Goal: Task Accomplishment & Management: Manage account settings

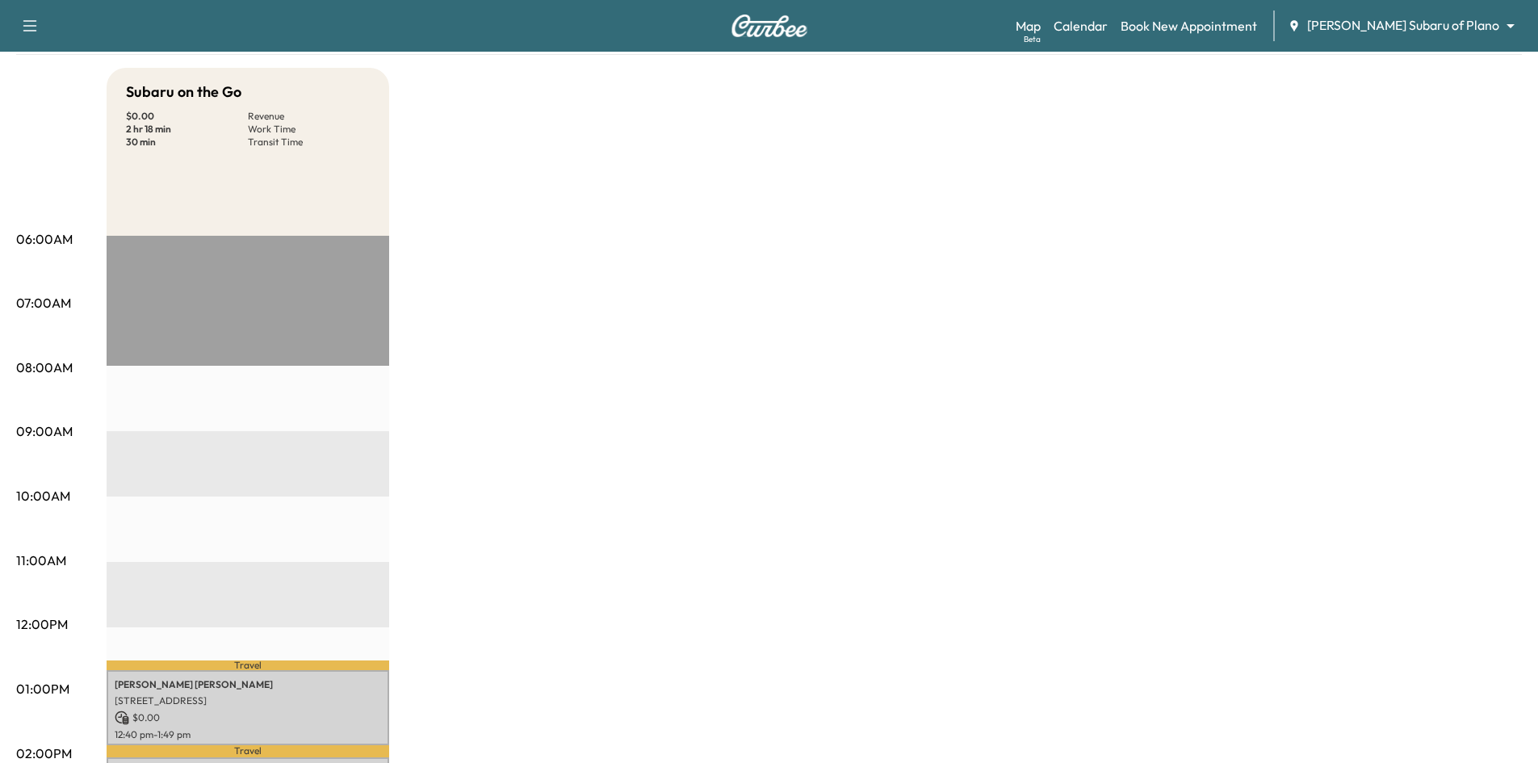
scroll to position [404, 0]
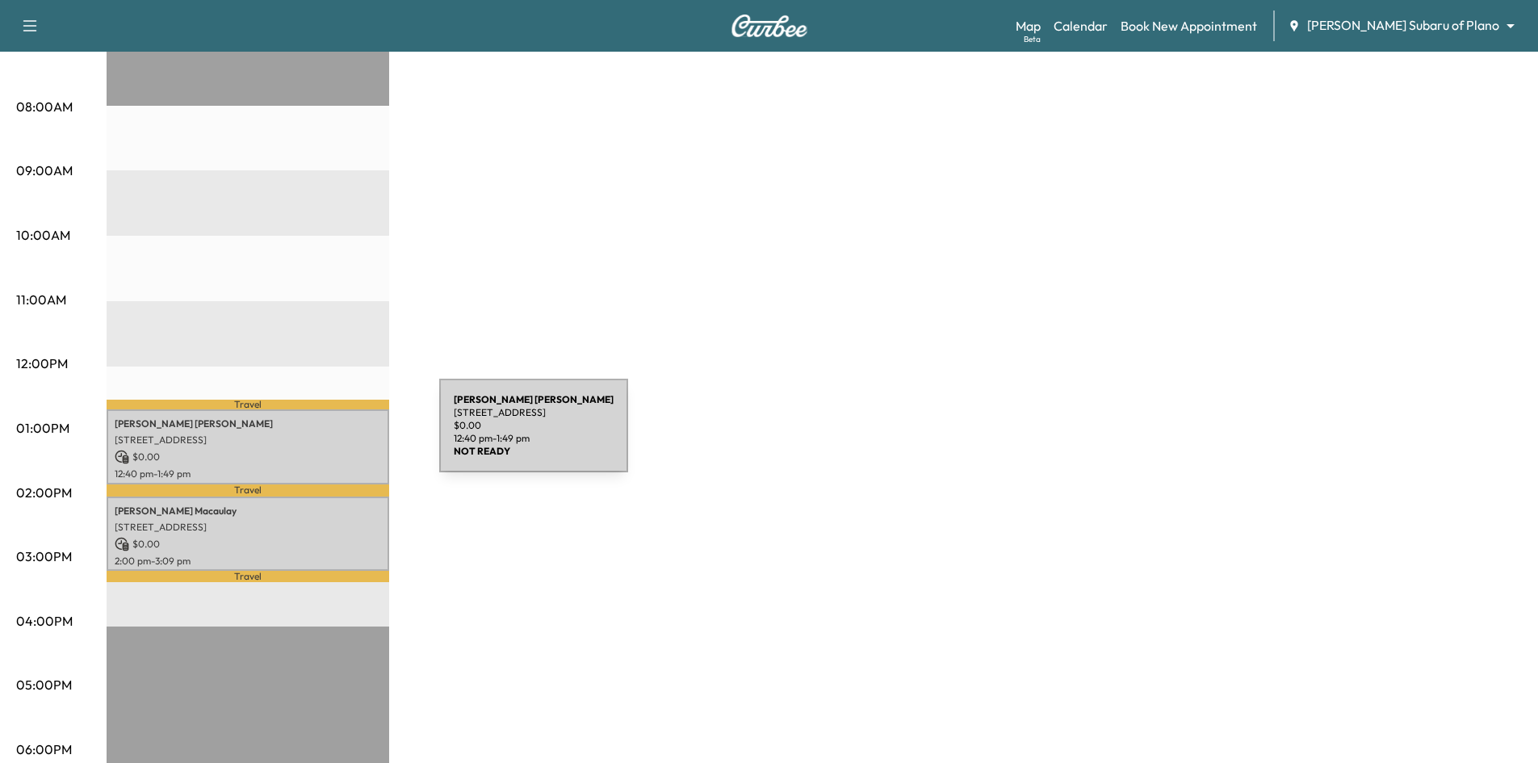
click at [318, 435] on p "6201 CORSICA WAY, Plano, TX 75024, US" at bounding box center [248, 440] width 266 height 13
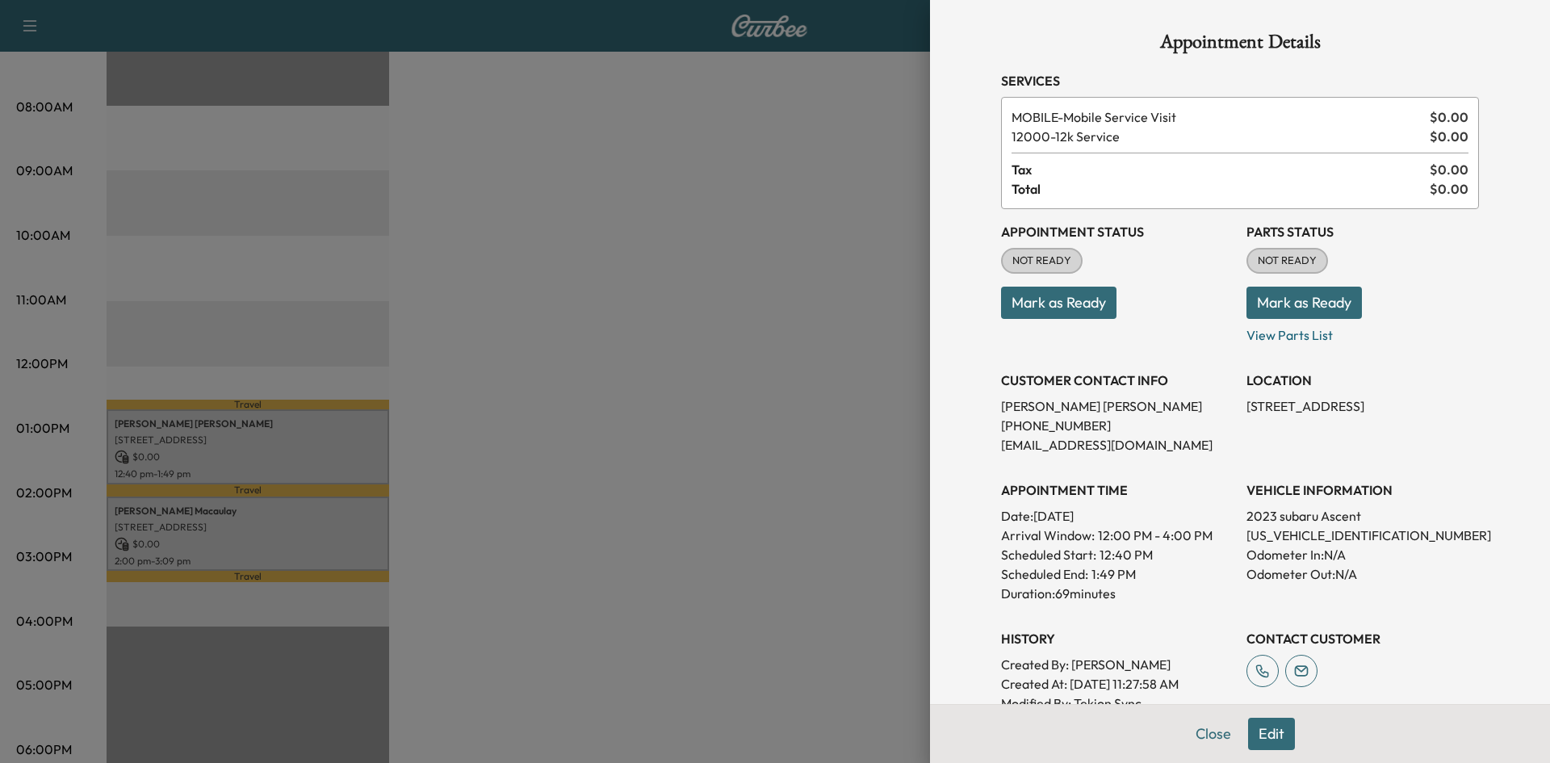
click at [1054, 308] on button "Mark as Ready" at bounding box center [1058, 303] width 115 height 32
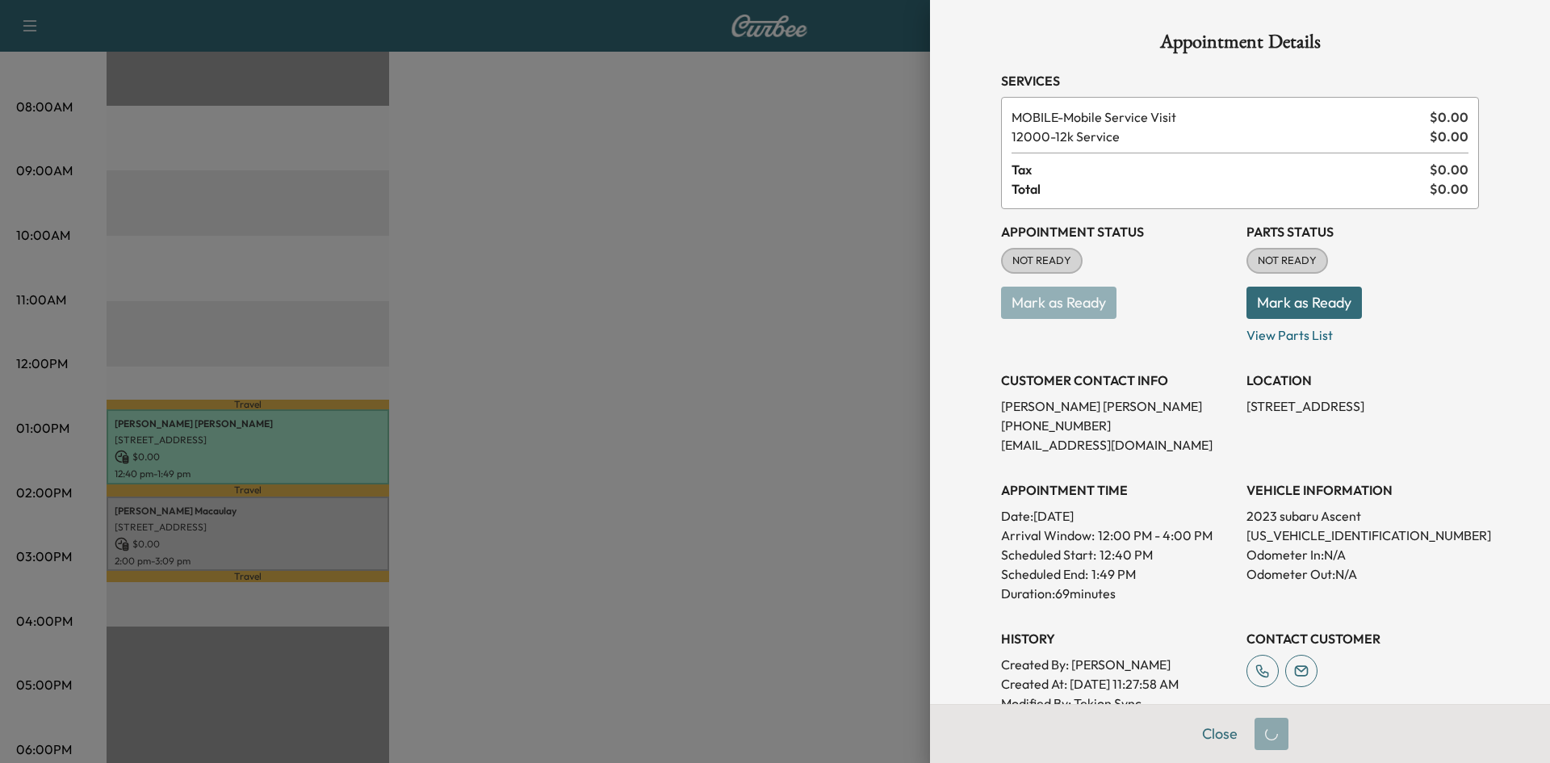
click at [630, 433] on div at bounding box center [775, 381] width 1550 height 763
click at [360, 525] on div at bounding box center [775, 381] width 1550 height 763
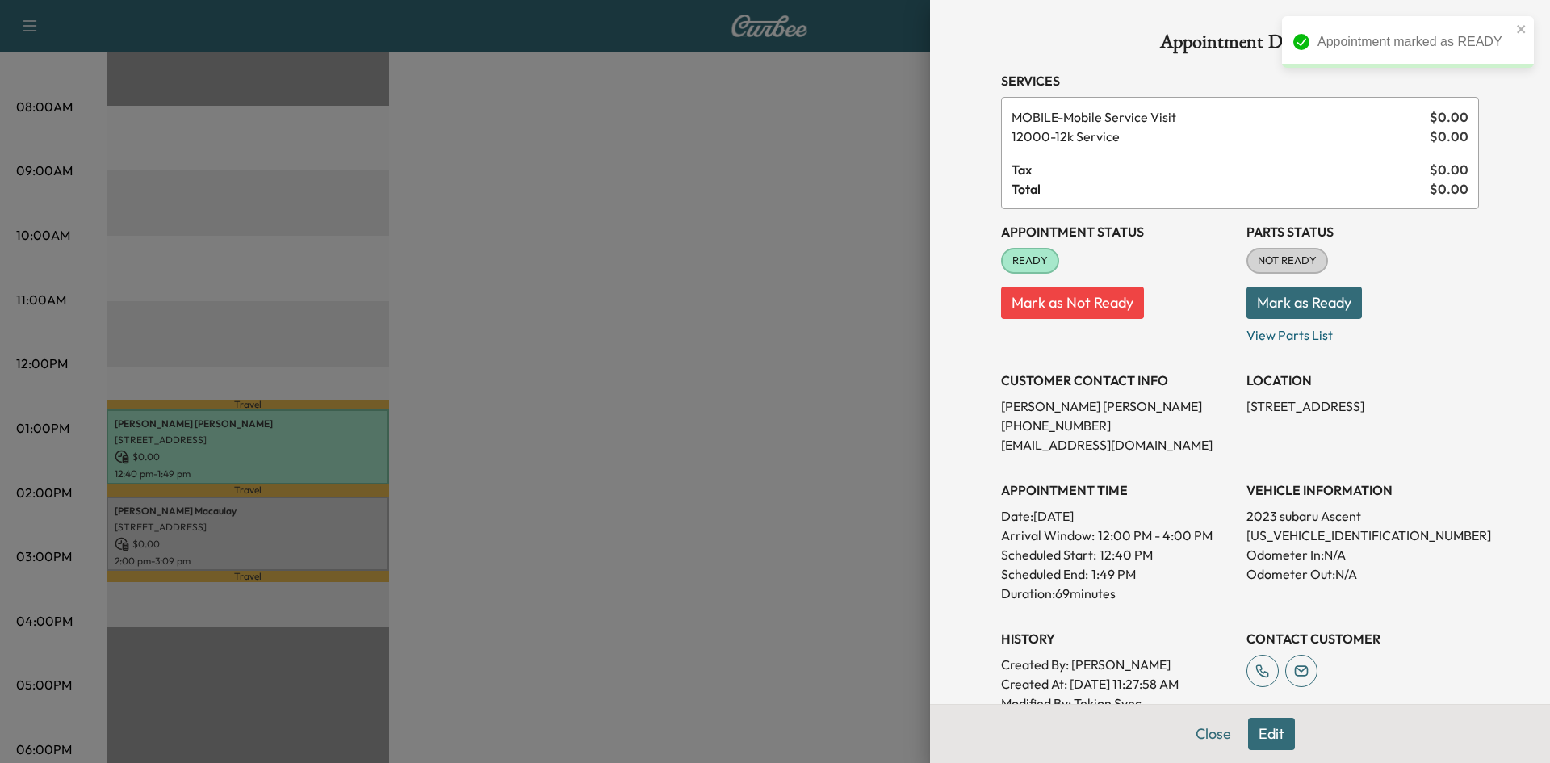
click at [360, 524] on div at bounding box center [775, 381] width 1550 height 763
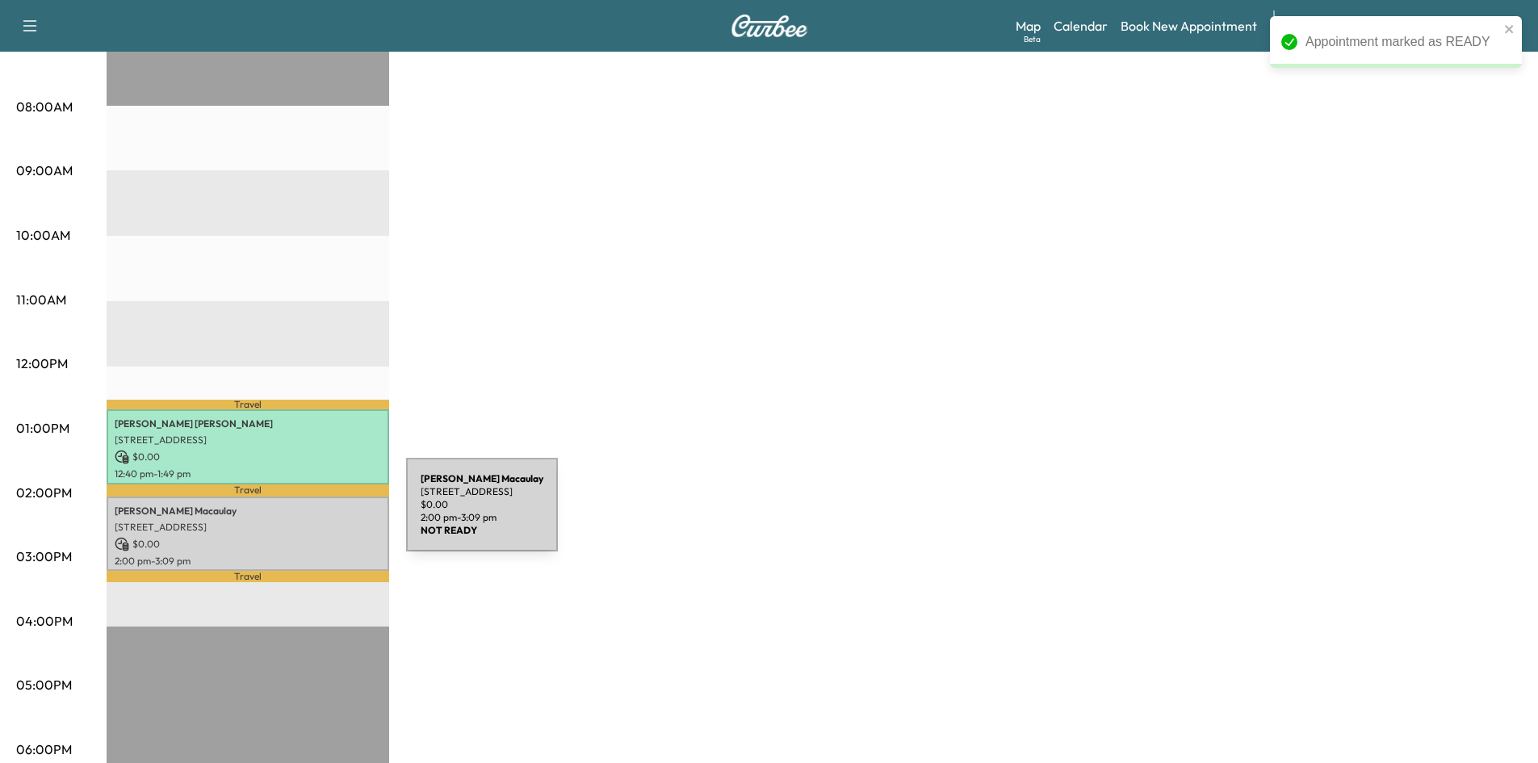
click at [285, 521] on p "4117 Brooktree Ln, Dallas, TX 75287, United States of America" at bounding box center [248, 527] width 266 height 13
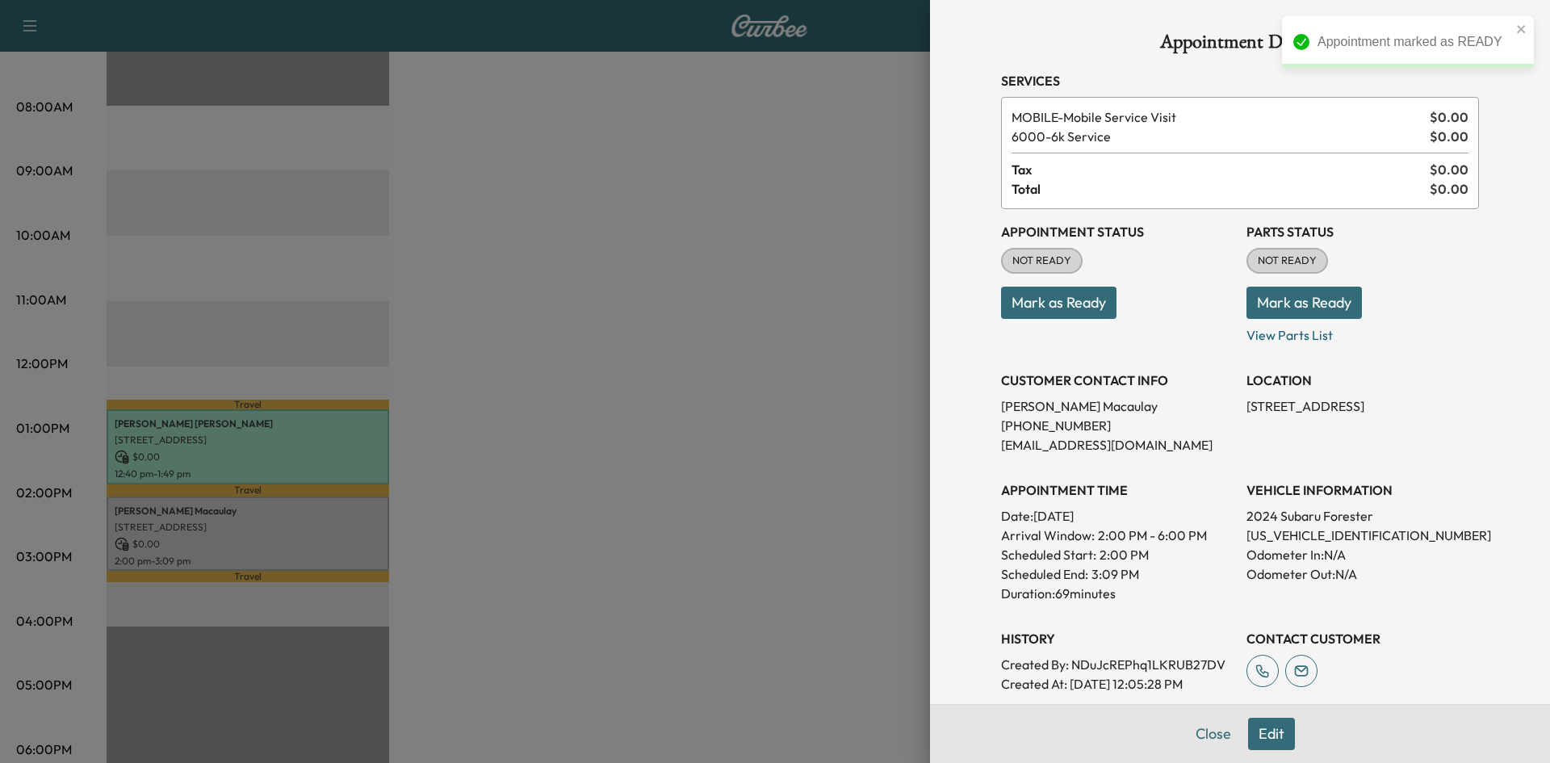
drag, startPoint x: 1091, startPoint y: 300, endPoint x: 1055, endPoint y: 304, distance: 35.8
click at [1090, 301] on button "Mark as Ready" at bounding box center [1058, 303] width 115 height 32
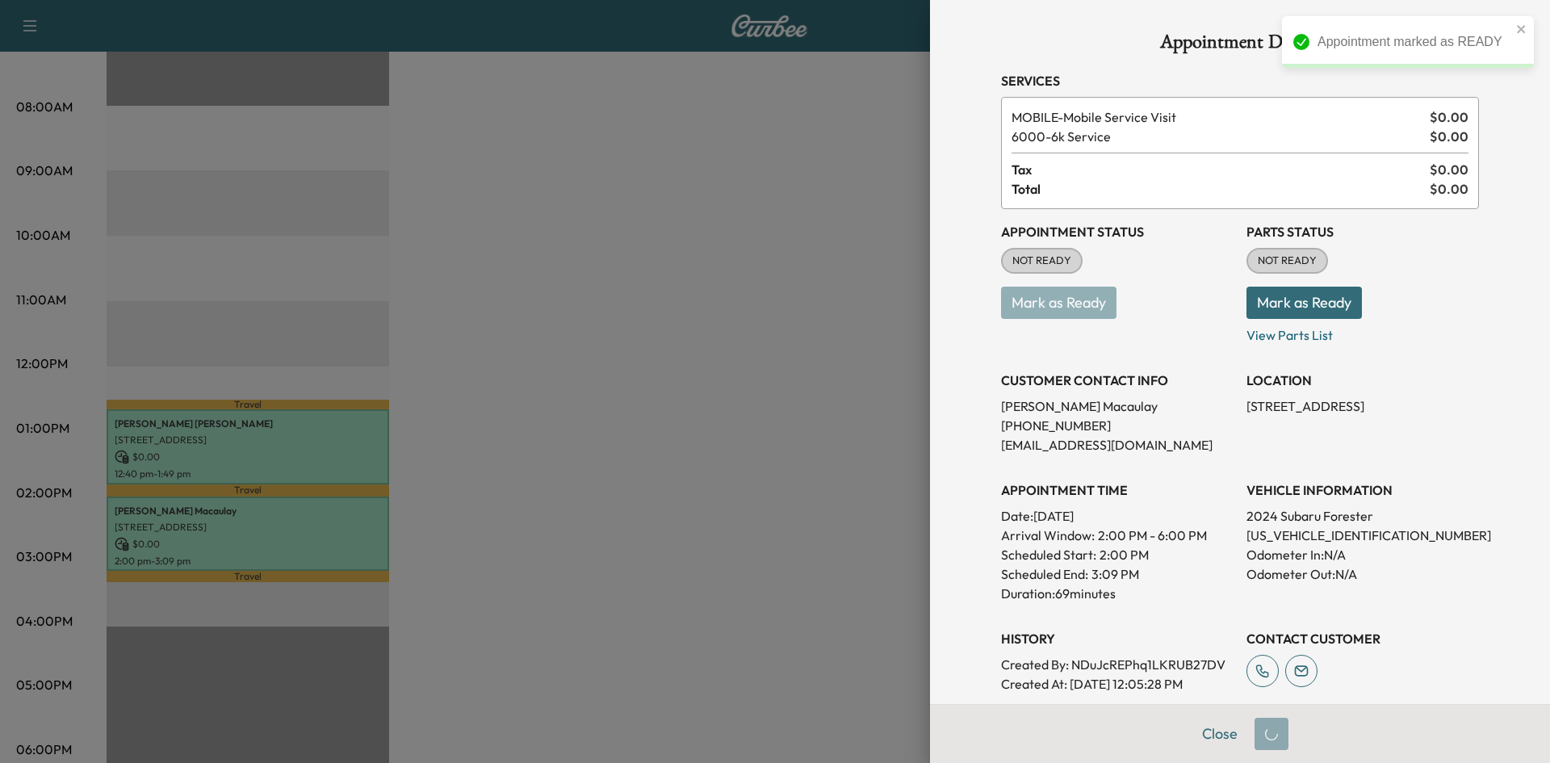
click at [535, 374] on div at bounding box center [775, 381] width 1550 height 763
click at [522, 301] on div at bounding box center [775, 381] width 1550 height 763
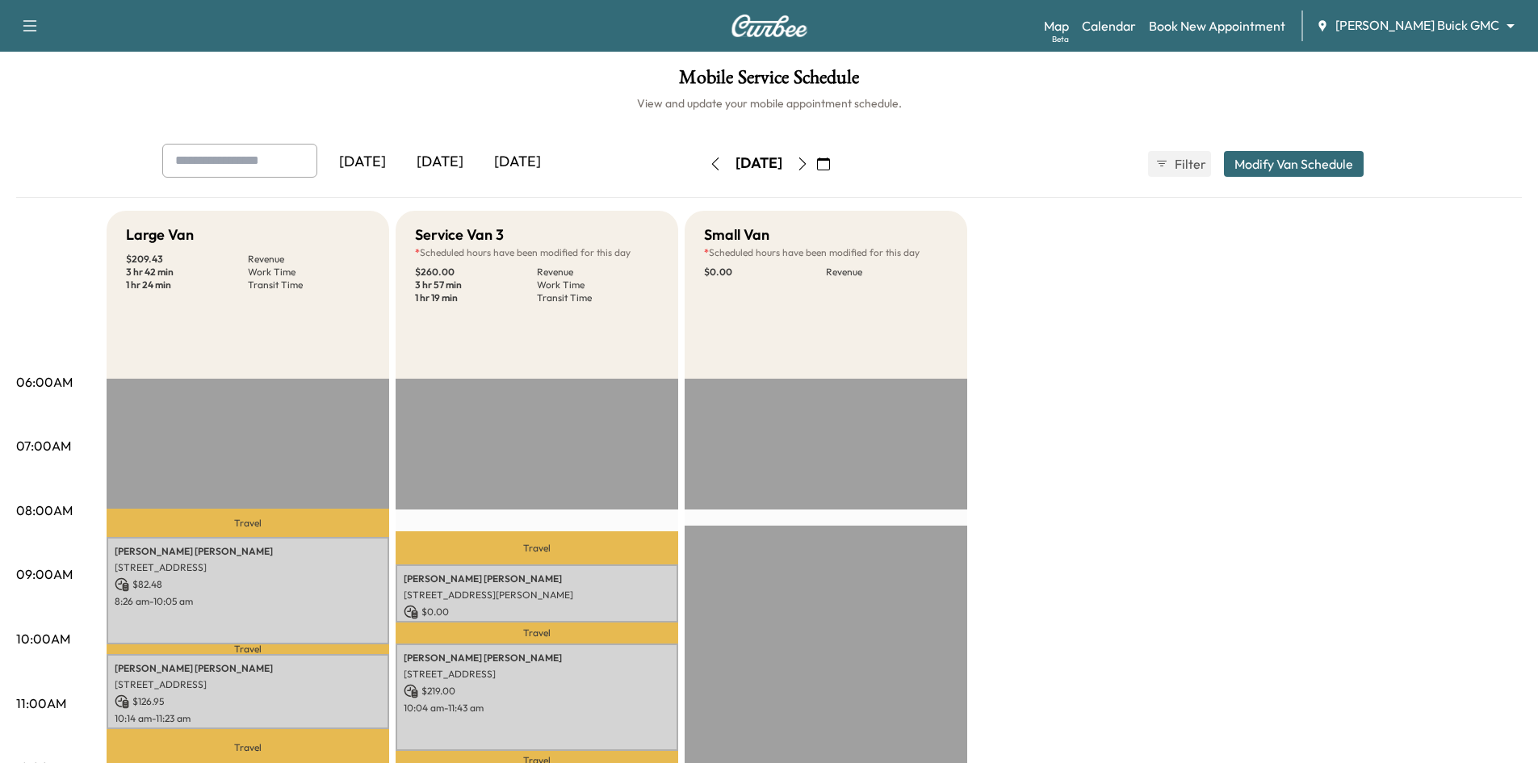
scroll to position [161, 0]
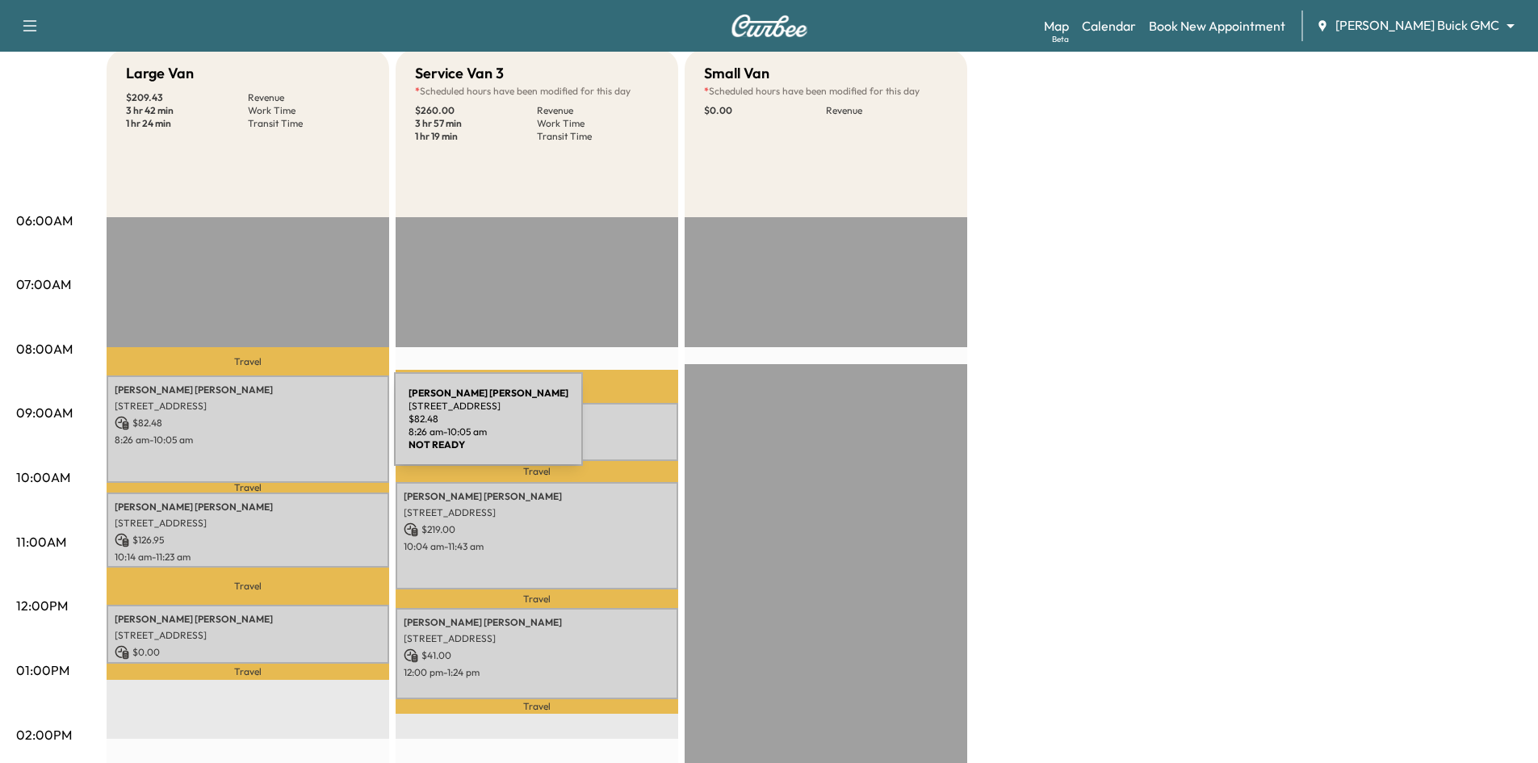
click at [273, 429] on div "[PERSON_NAME] [STREET_ADDRESS] $ 82.48 8:26 am - 10:05 am" at bounding box center [248, 428] width 283 height 107
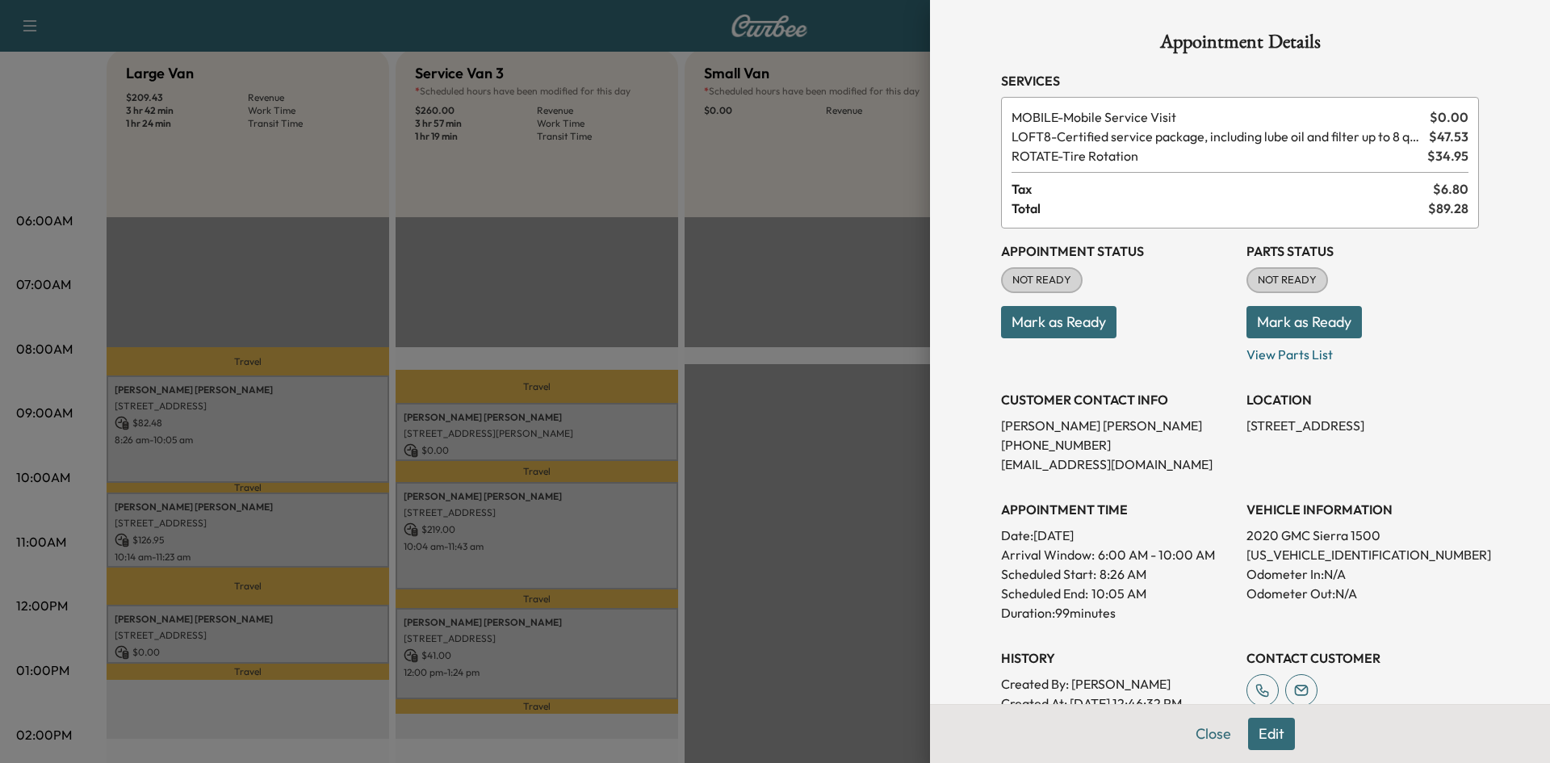
click at [1046, 321] on button "Mark as Ready" at bounding box center [1058, 322] width 115 height 32
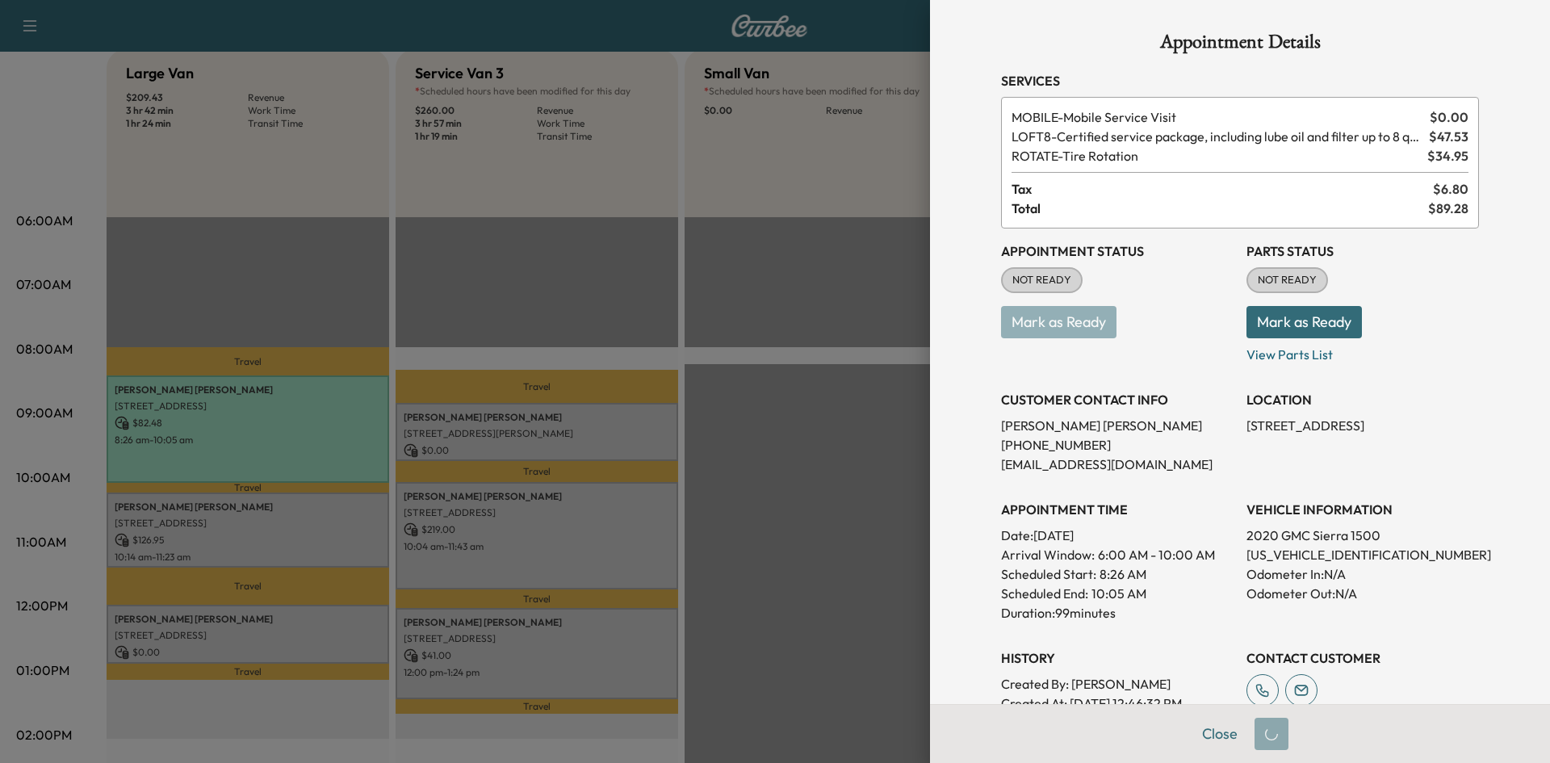
click at [556, 434] on div at bounding box center [775, 381] width 1550 height 763
click at [557, 434] on div at bounding box center [775, 381] width 1550 height 763
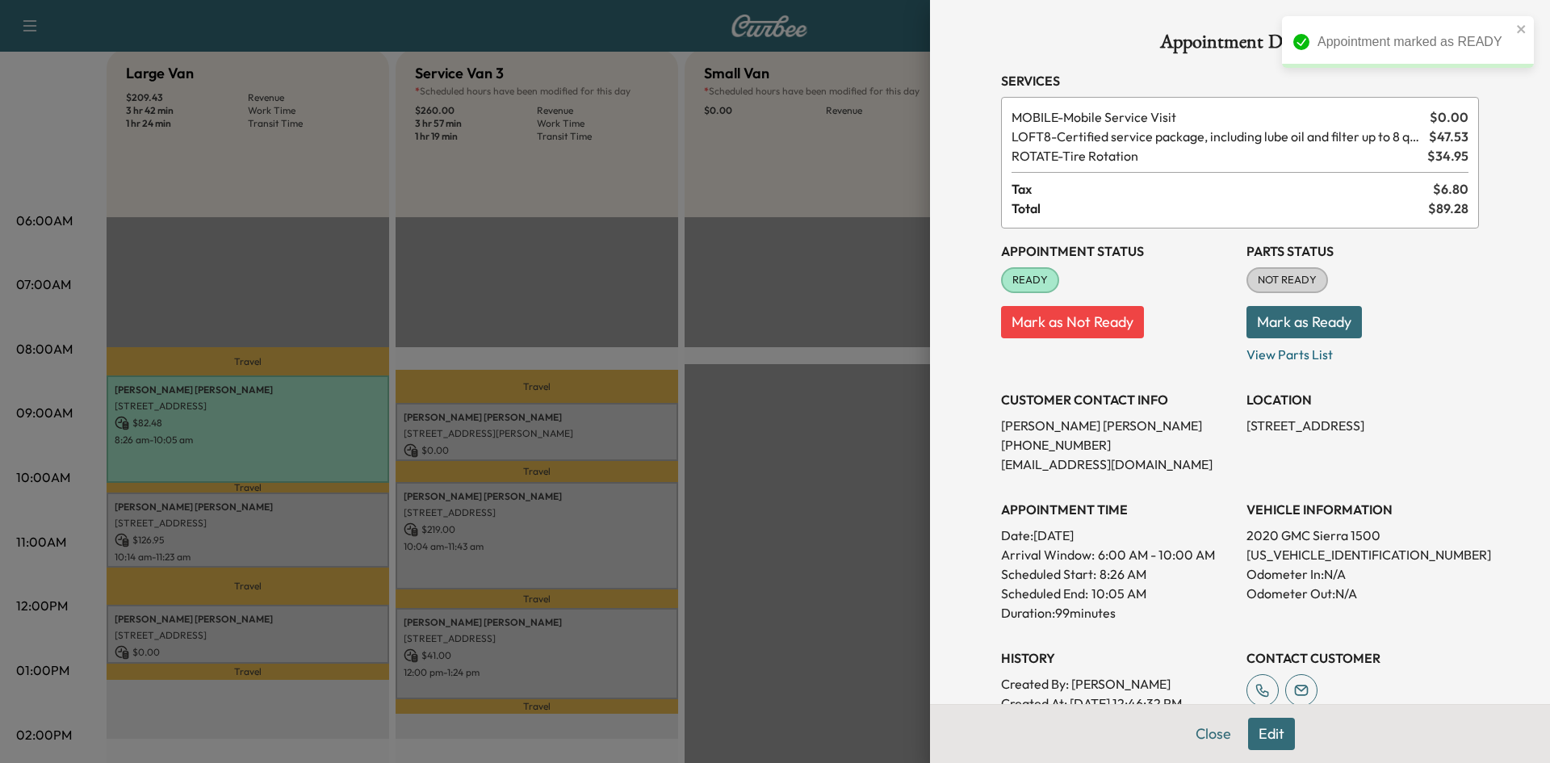
click at [557, 434] on div at bounding box center [775, 381] width 1550 height 763
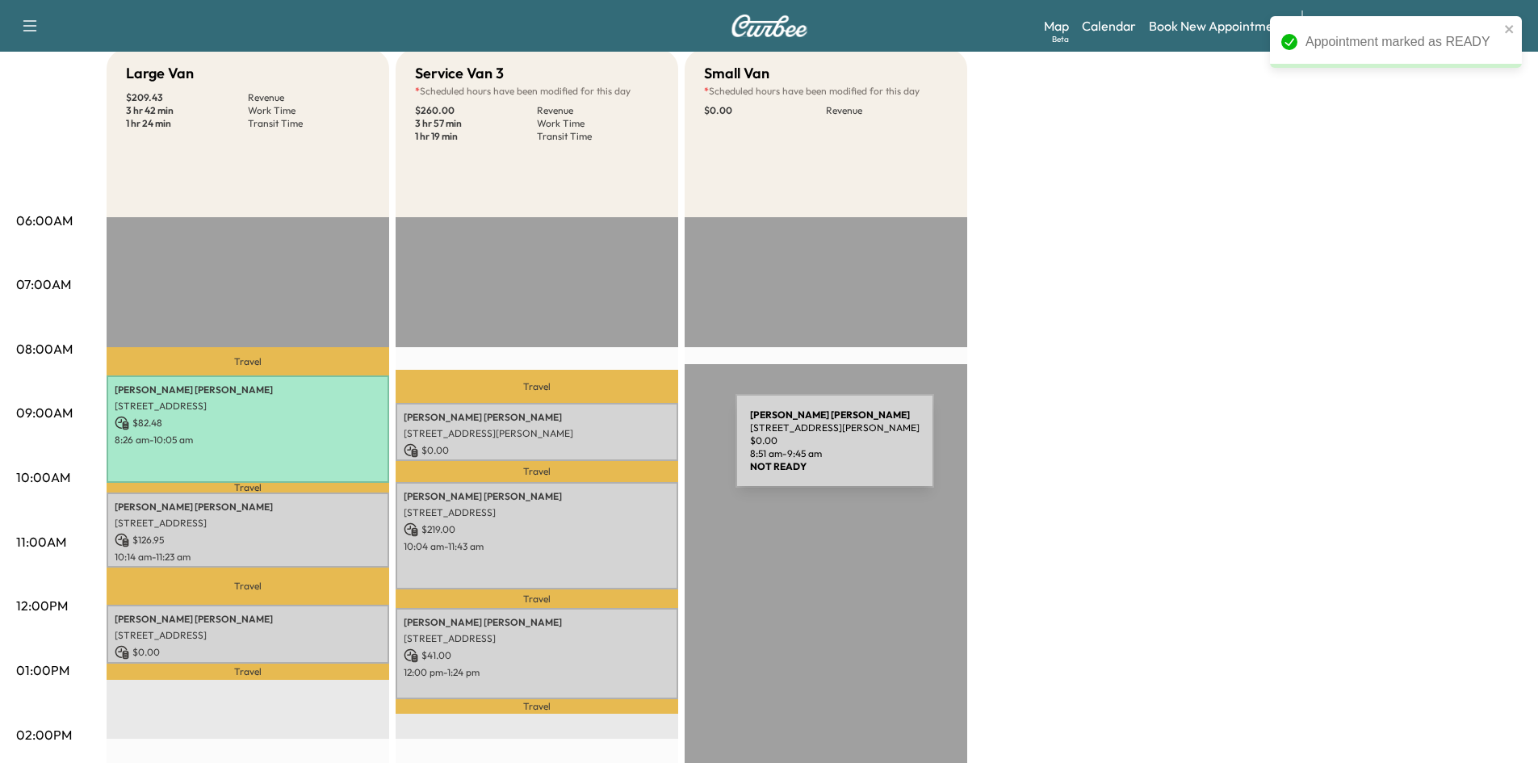
click at [614, 443] on p "$ 0.00" at bounding box center [537, 450] width 266 height 15
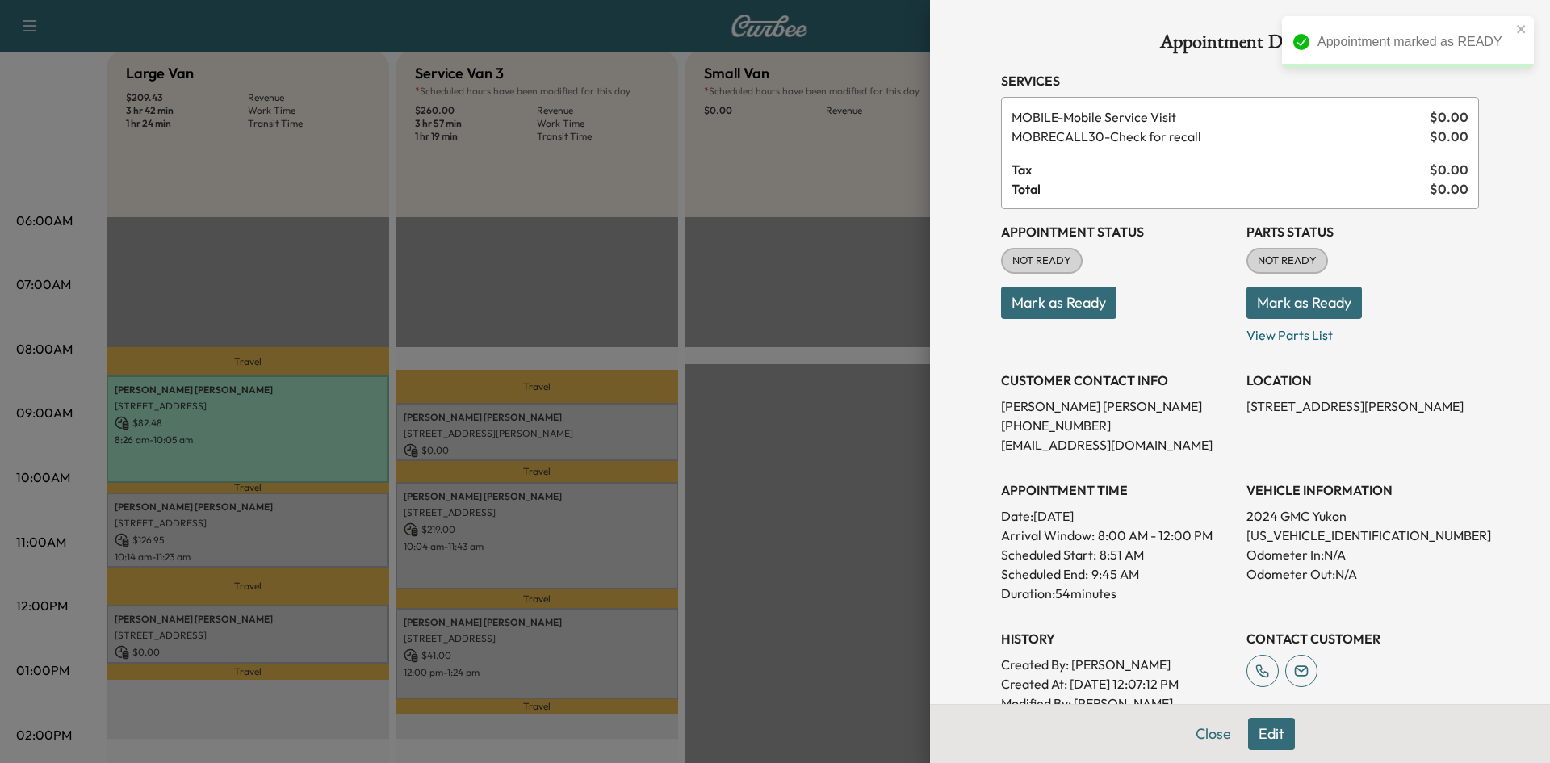
click at [1025, 305] on button "Mark as Ready" at bounding box center [1058, 303] width 115 height 32
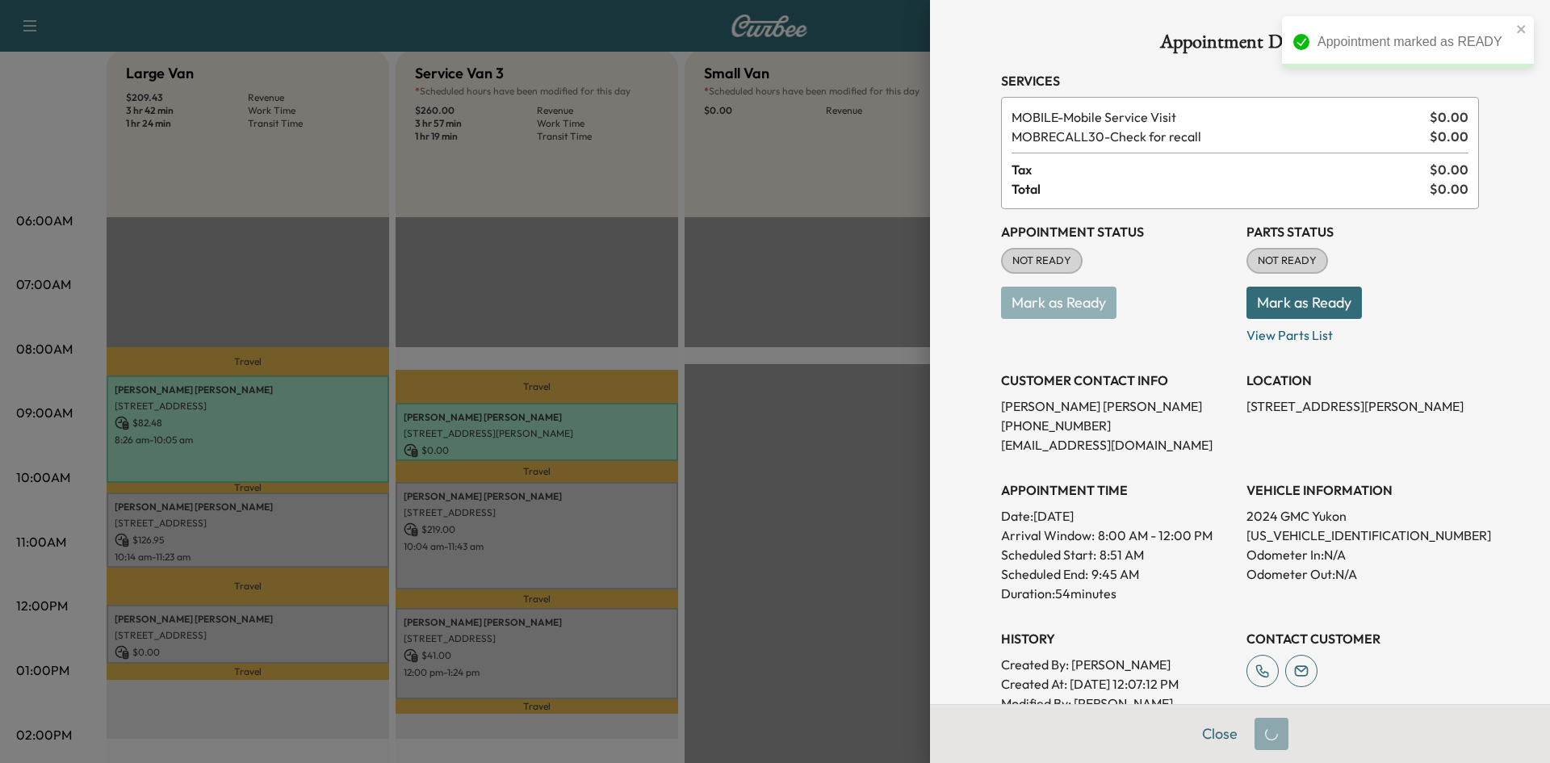
click at [565, 505] on div at bounding box center [775, 381] width 1550 height 763
click at [322, 536] on div at bounding box center [775, 381] width 1550 height 763
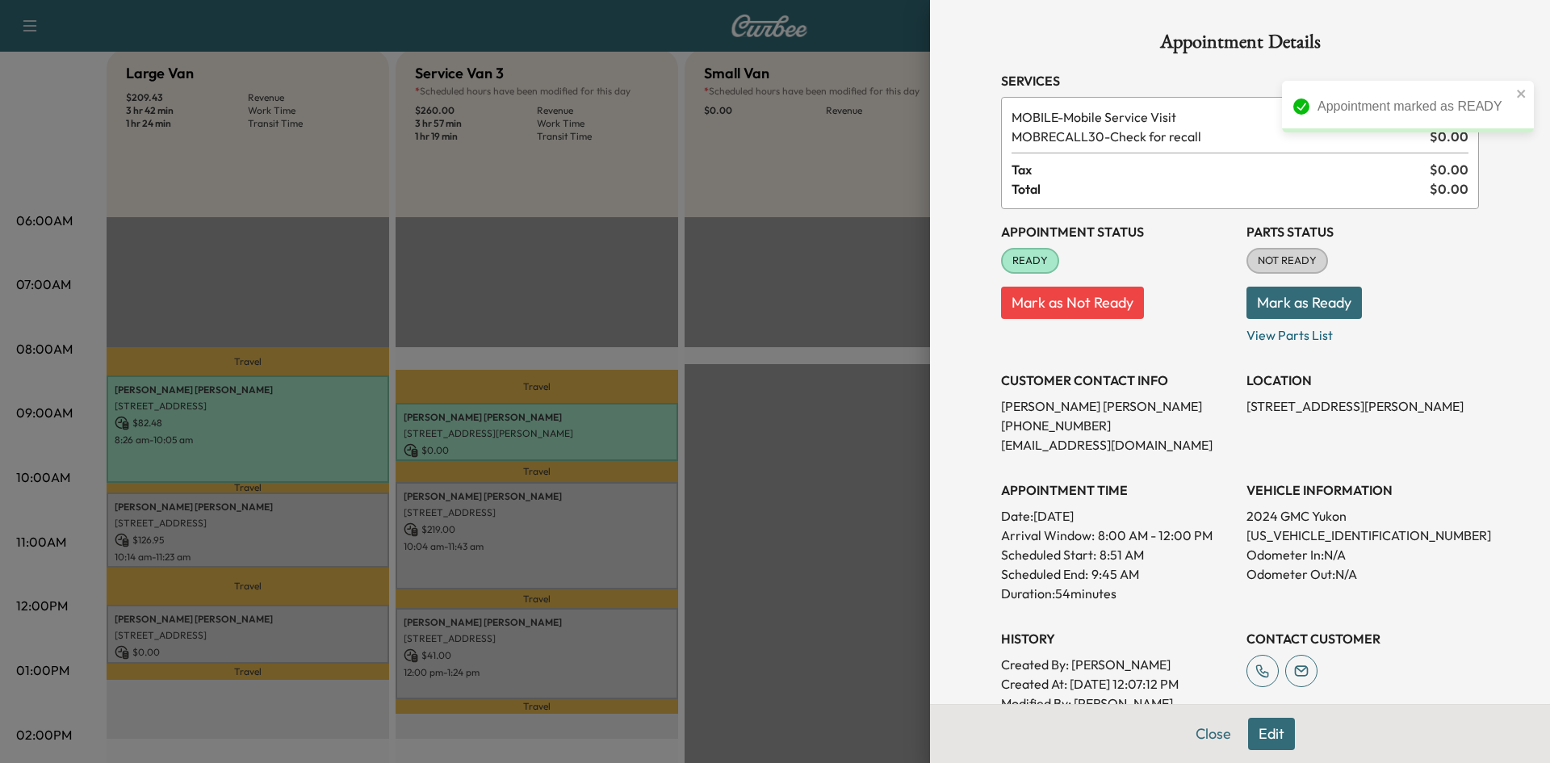
click at [322, 533] on div at bounding box center [775, 381] width 1550 height 763
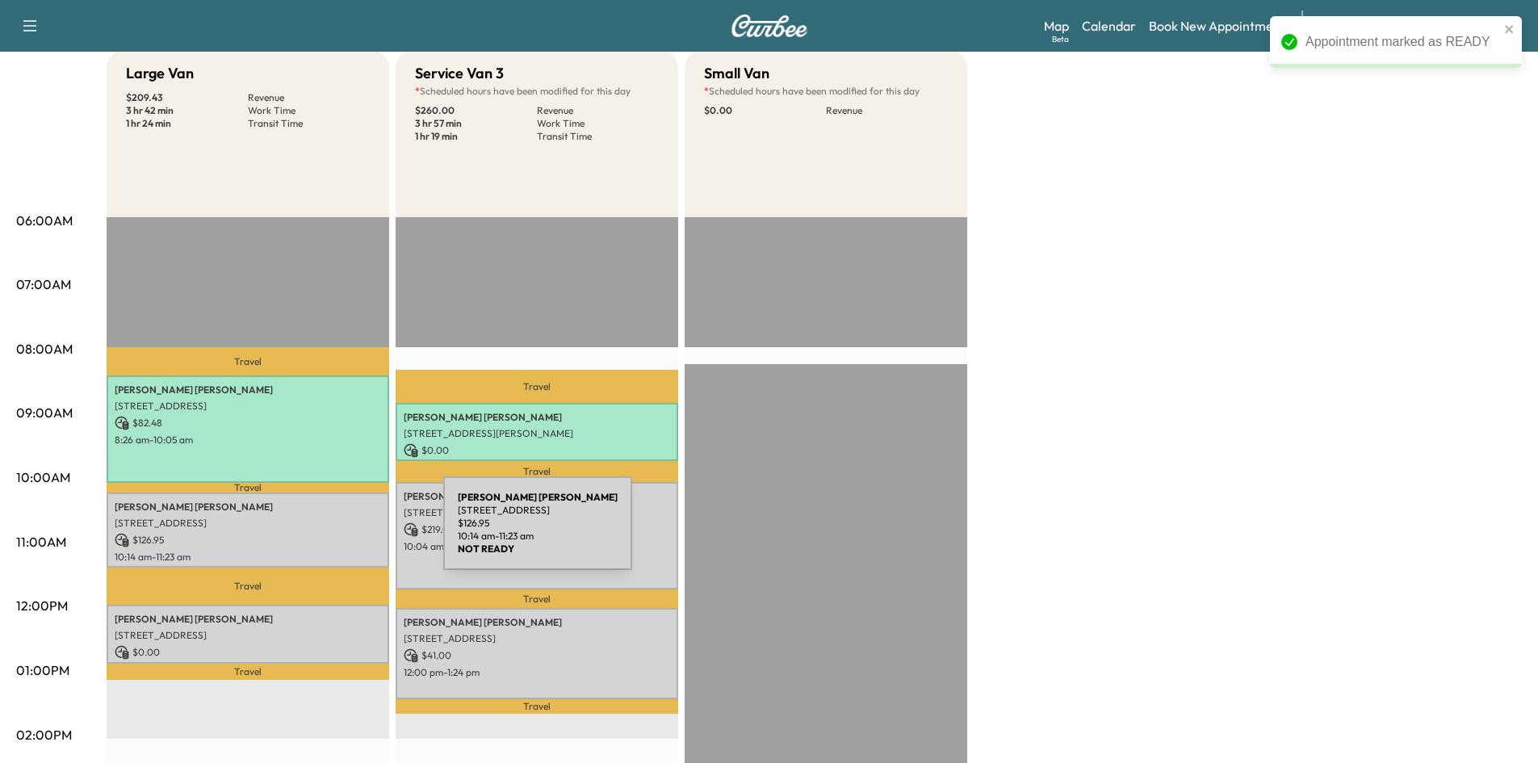
click at [322, 533] on p "$ 126.95" at bounding box center [248, 540] width 266 height 15
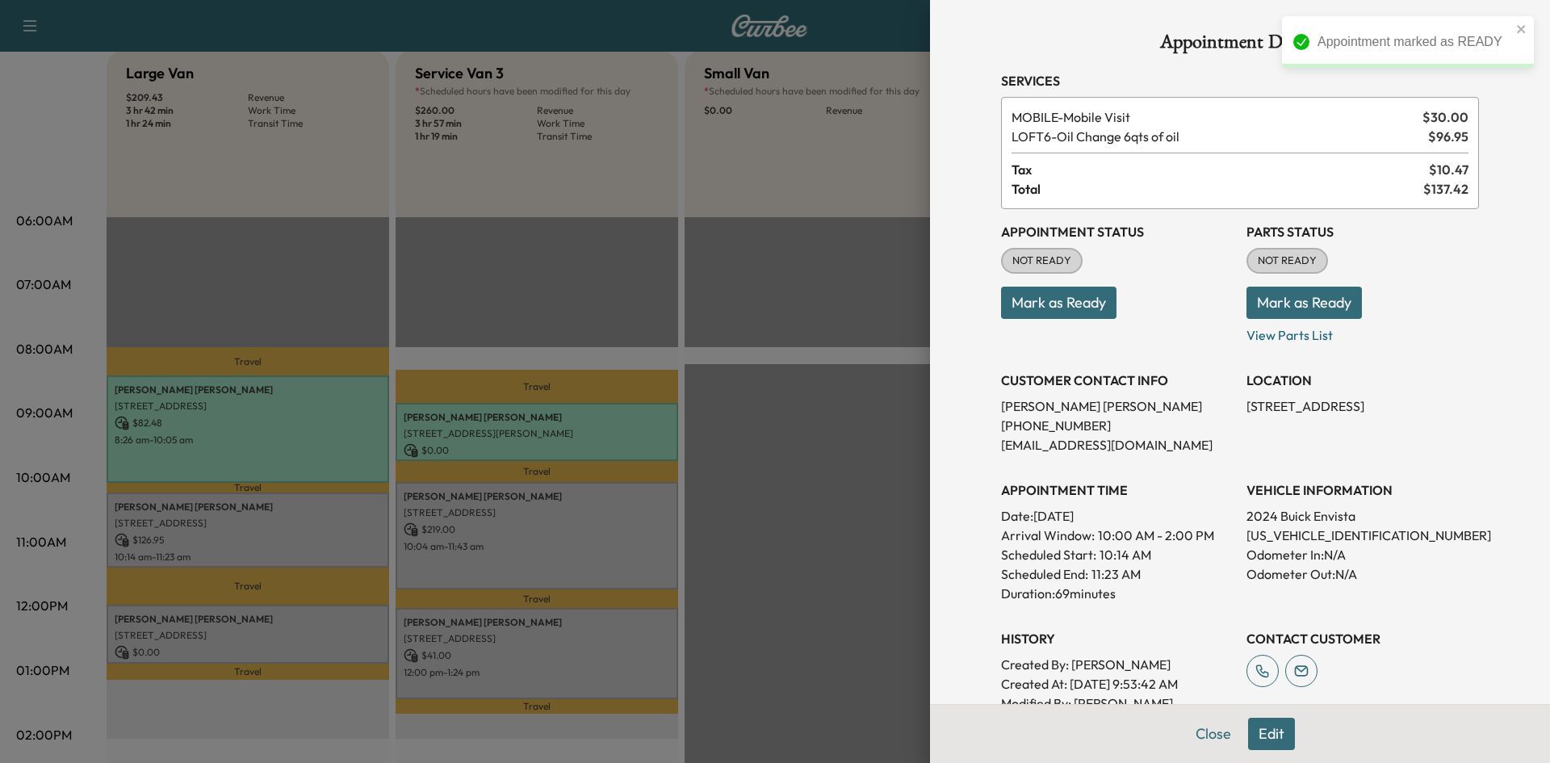
click at [1014, 307] on button "Mark as Ready" at bounding box center [1058, 303] width 115 height 32
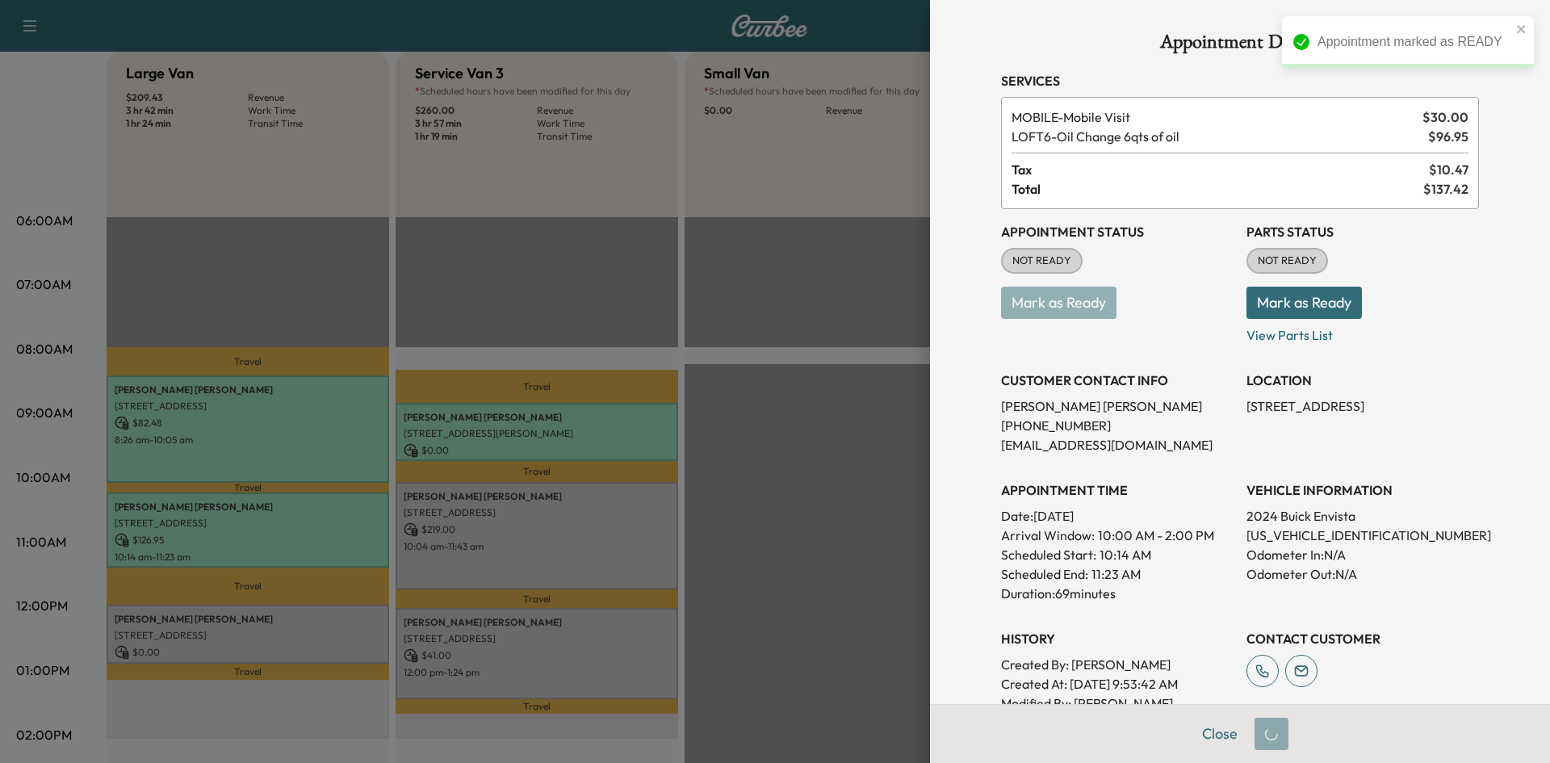
click at [336, 604] on div at bounding box center [775, 381] width 1550 height 763
click at [329, 627] on div at bounding box center [775, 381] width 1550 height 763
click at [321, 641] on div at bounding box center [775, 381] width 1550 height 763
click at [321, 629] on div at bounding box center [775, 381] width 1550 height 763
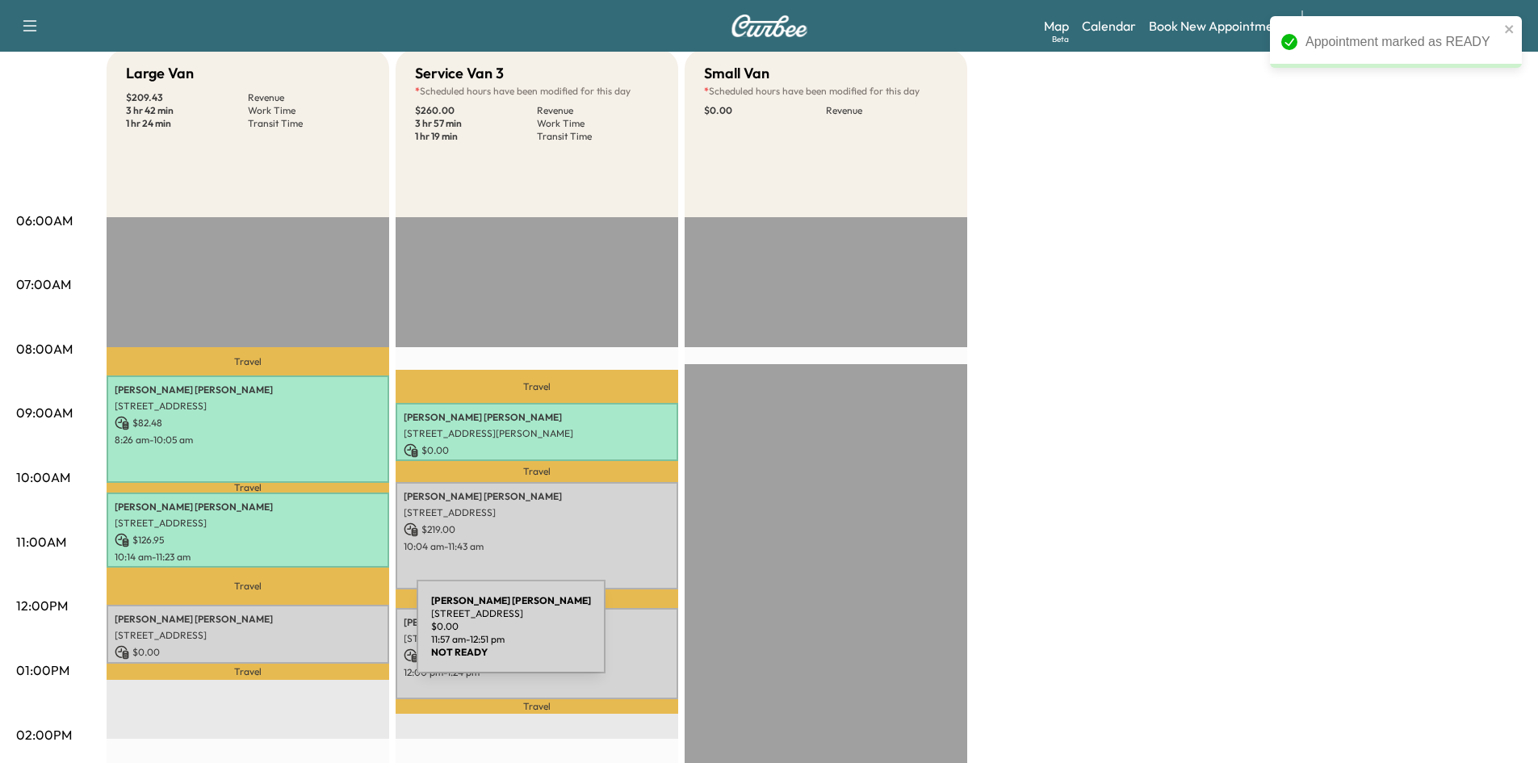
click at [296, 645] on p "$ 0.00" at bounding box center [248, 652] width 266 height 15
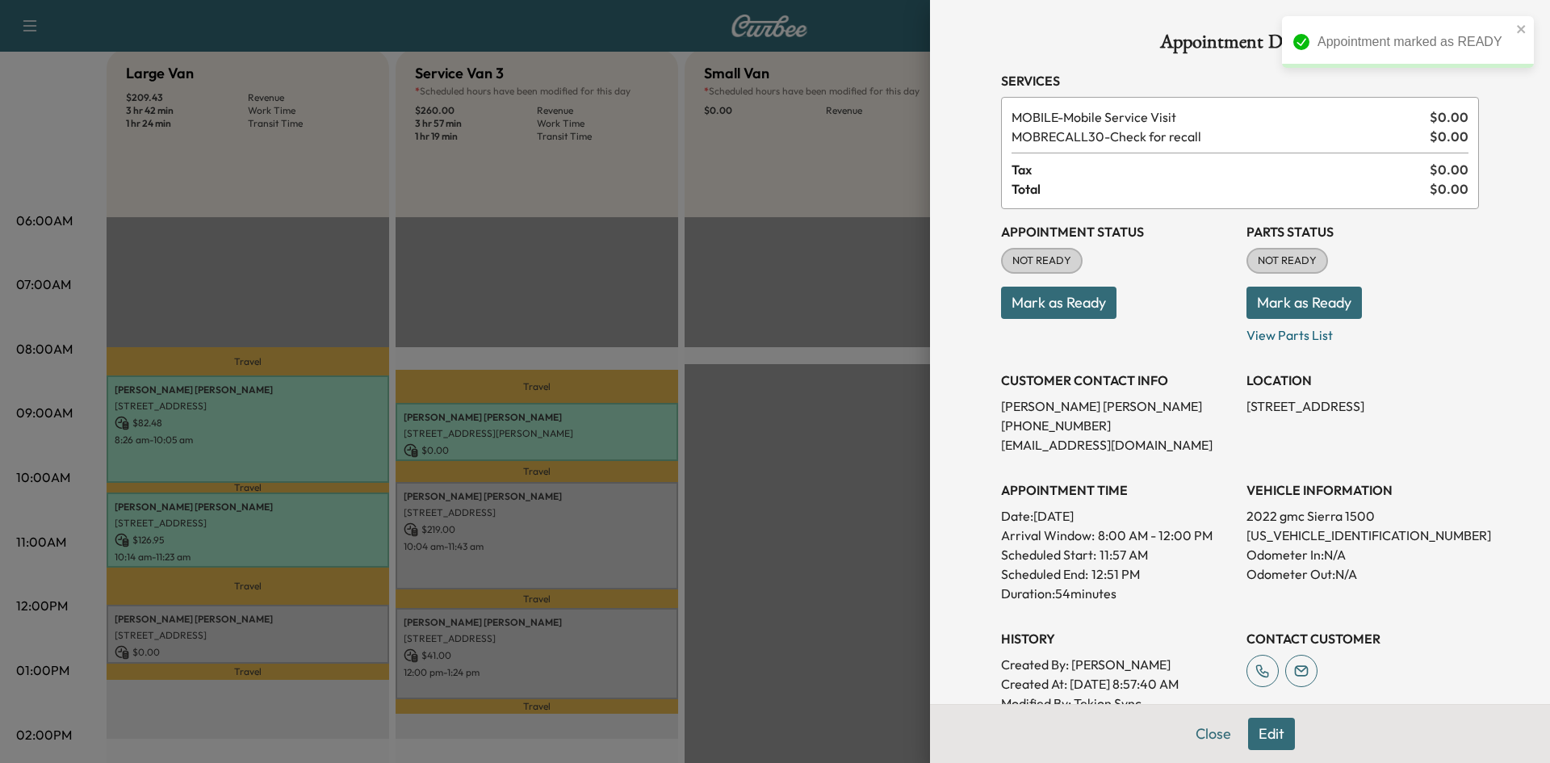
drag, startPoint x: 1033, startPoint y: 309, endPoint x: 994, endPoint y: 321, distance: 41.1
click at [1033, 311] on button "Mark as Ready" at bounding box center [1058, 303] width 115 height 32
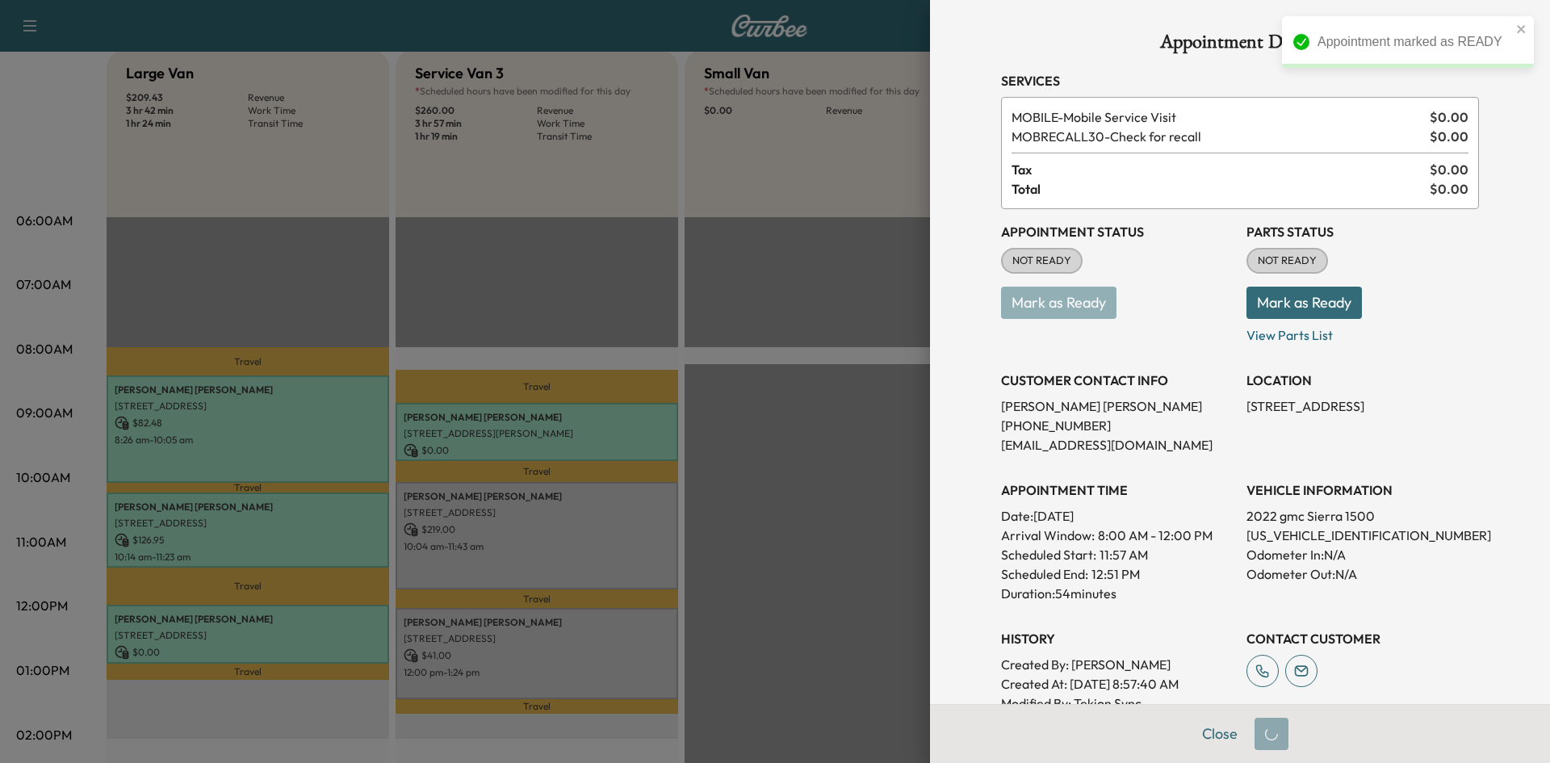
click at [570, 546] on div at bounding box center [775, 381] width 1550 height 763
click at [561, 545] on div at bounding box center [775, 381] width 1550 height 763
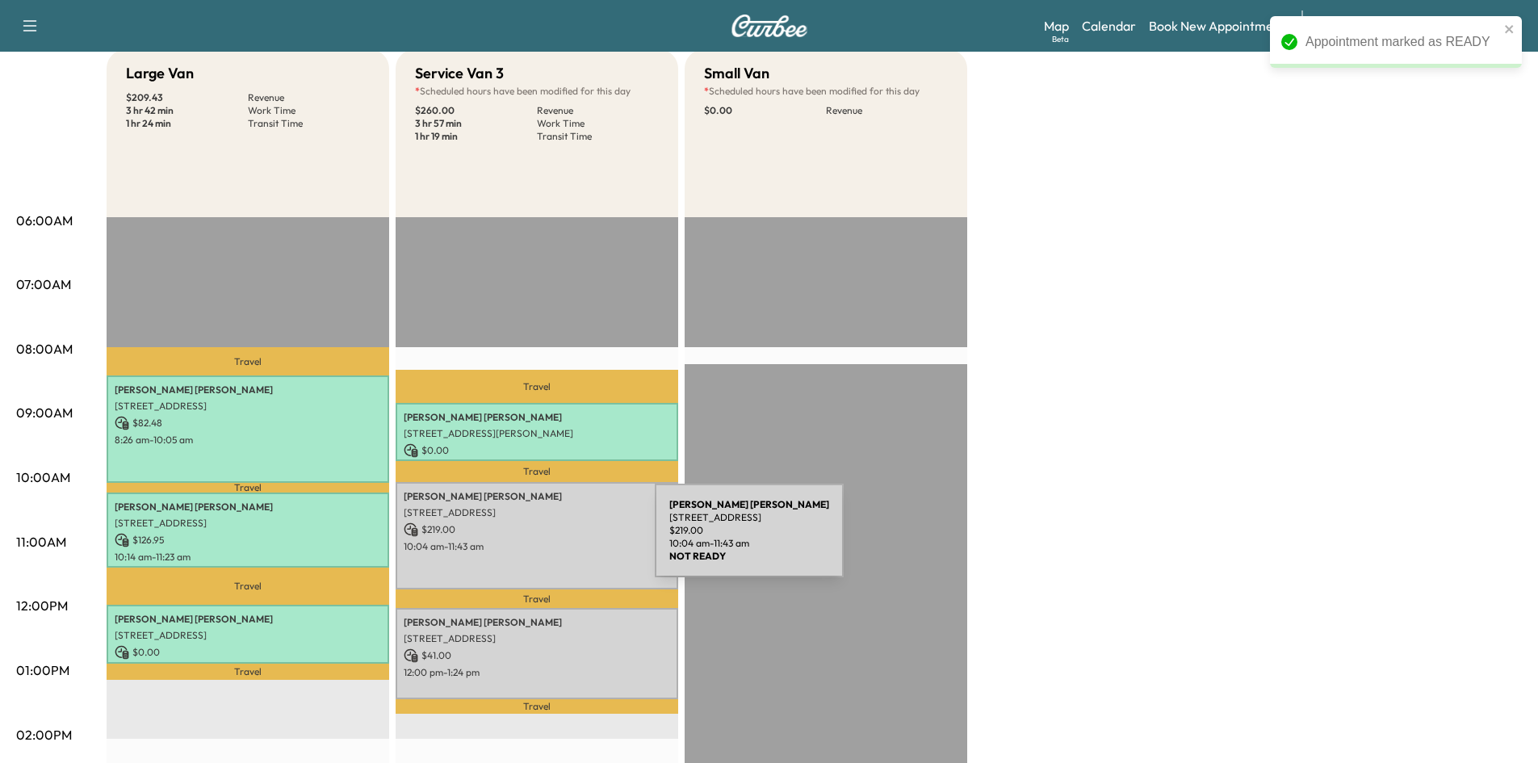
click at [535, 540] on p "10:04 am - 11:43 am" at bounding box center [537, 546] width 266 height 13
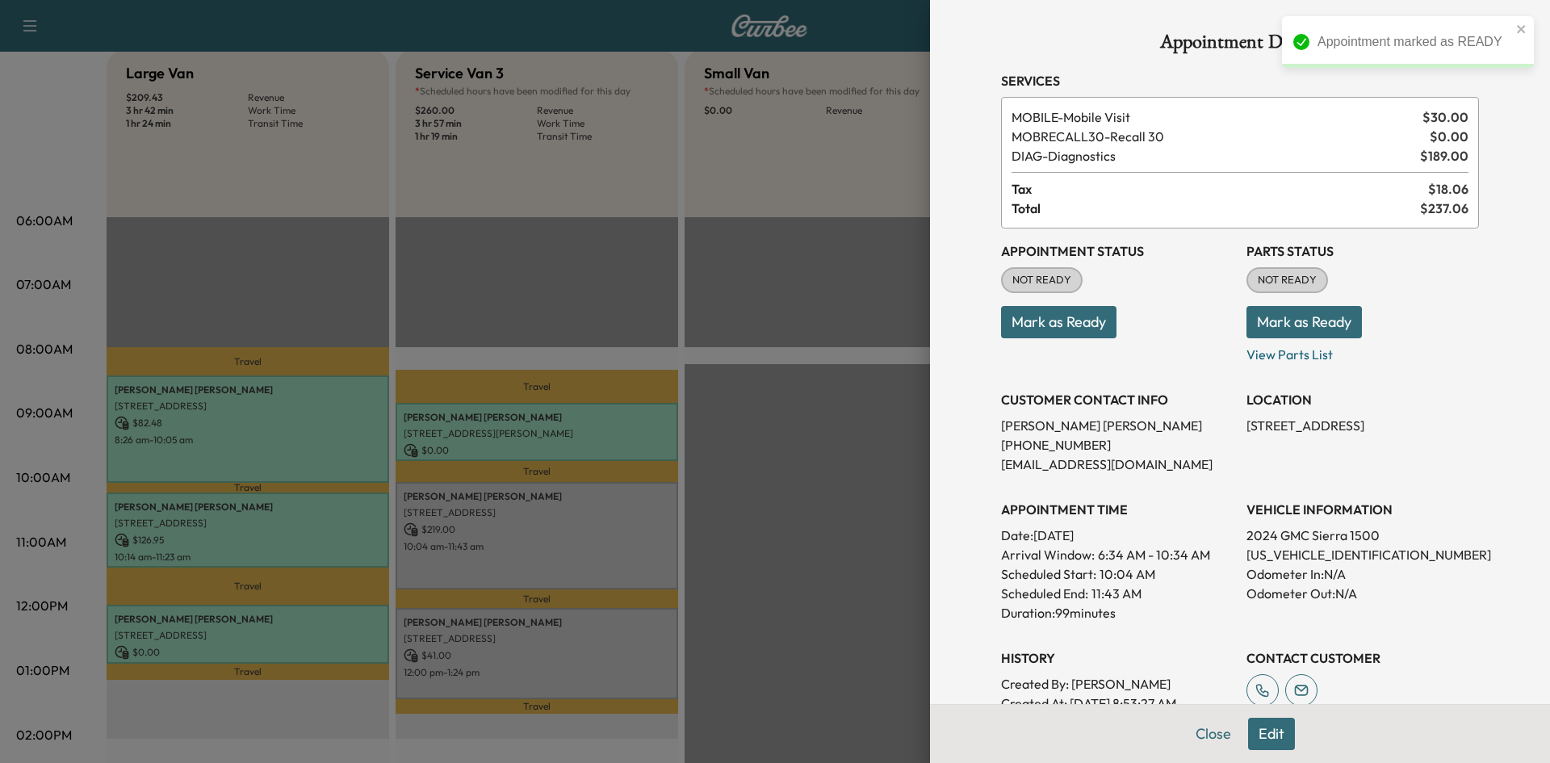
click at [1050, 316] on button "Mark as Ready" at bounding box center [1058, 322] width 115 height 32
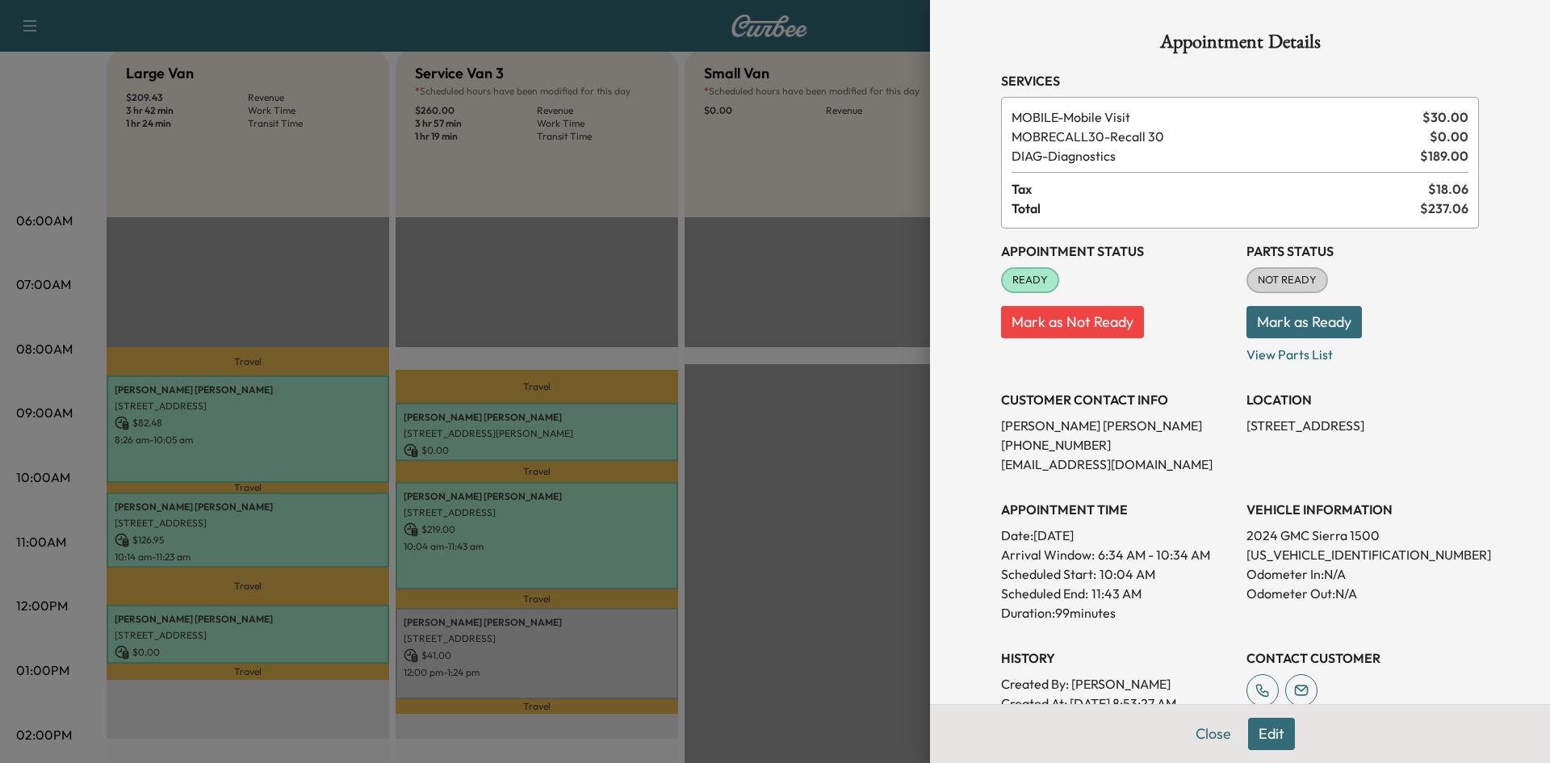
click at [749, 413] on div at bounding box center [775, 381] width 1550 height 763
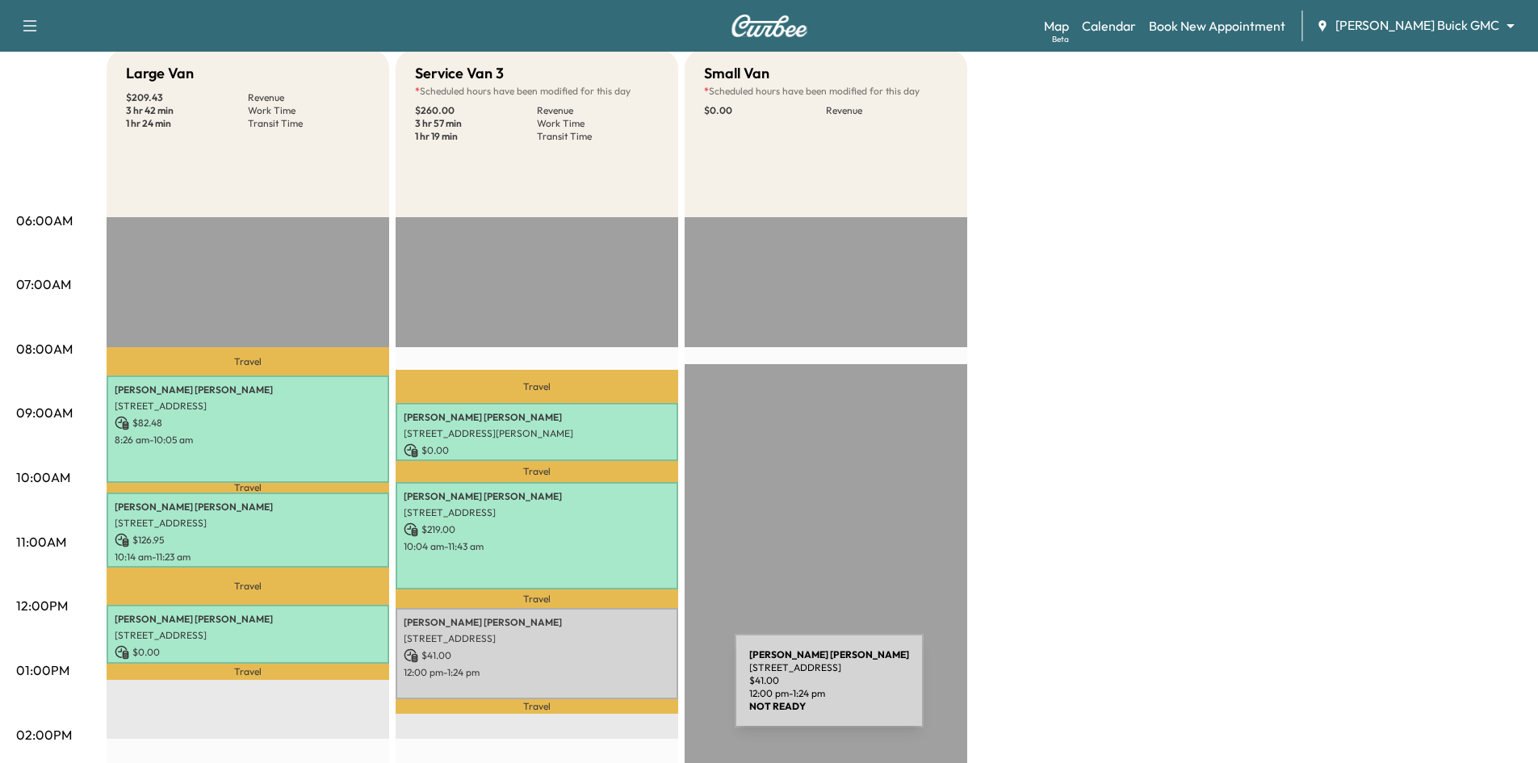
click at [614, 690] on div "[PERSON_NAME] [STREET_ADDRESS] $ 41.00 12:00 pm - 1:24 pm" at bounding box center [537, 653] width 283 height 91
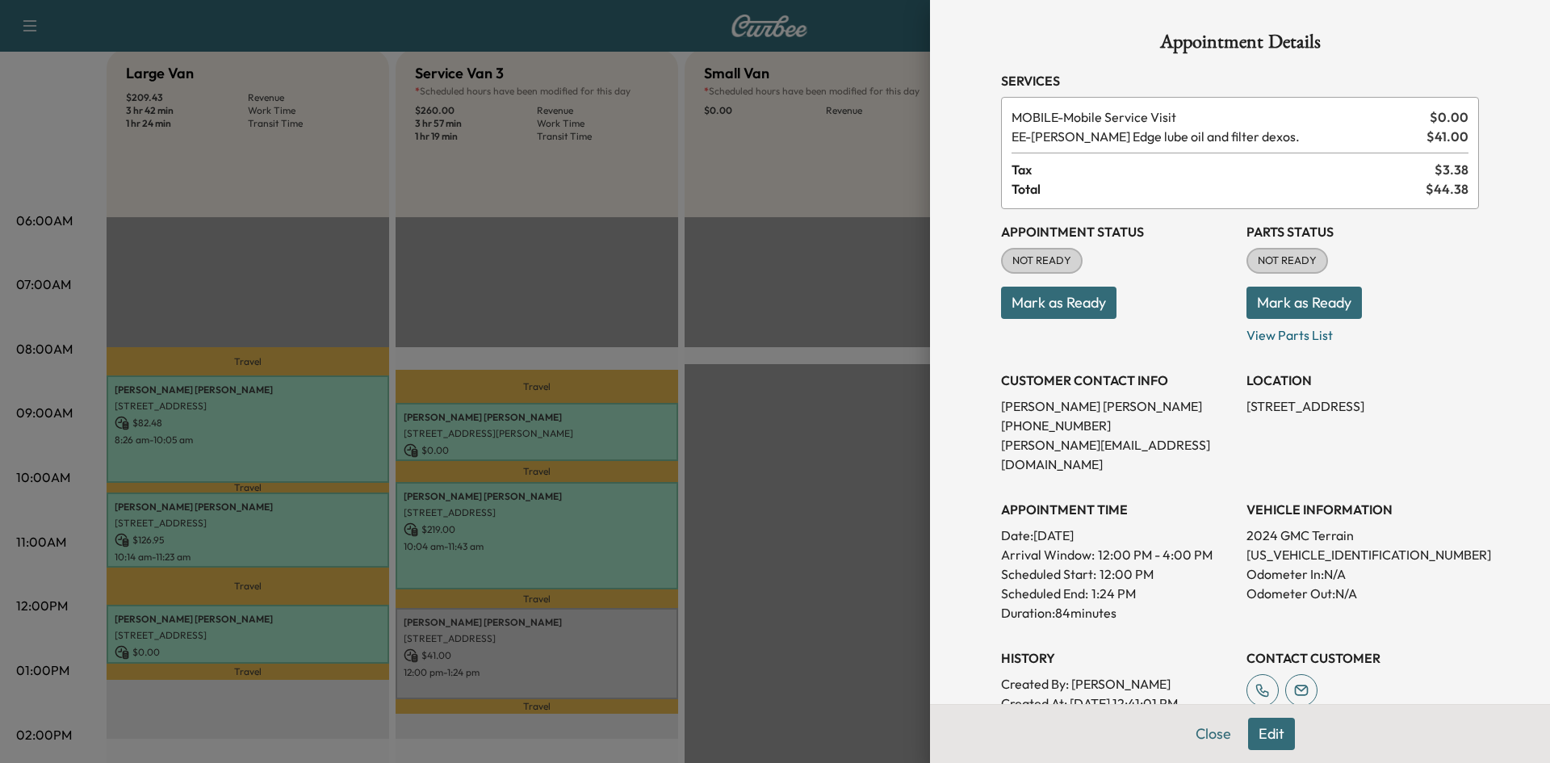
click at [1046, 296] on button "Mark as Ready" at bounding box center [1058, 303] width 115 height 32
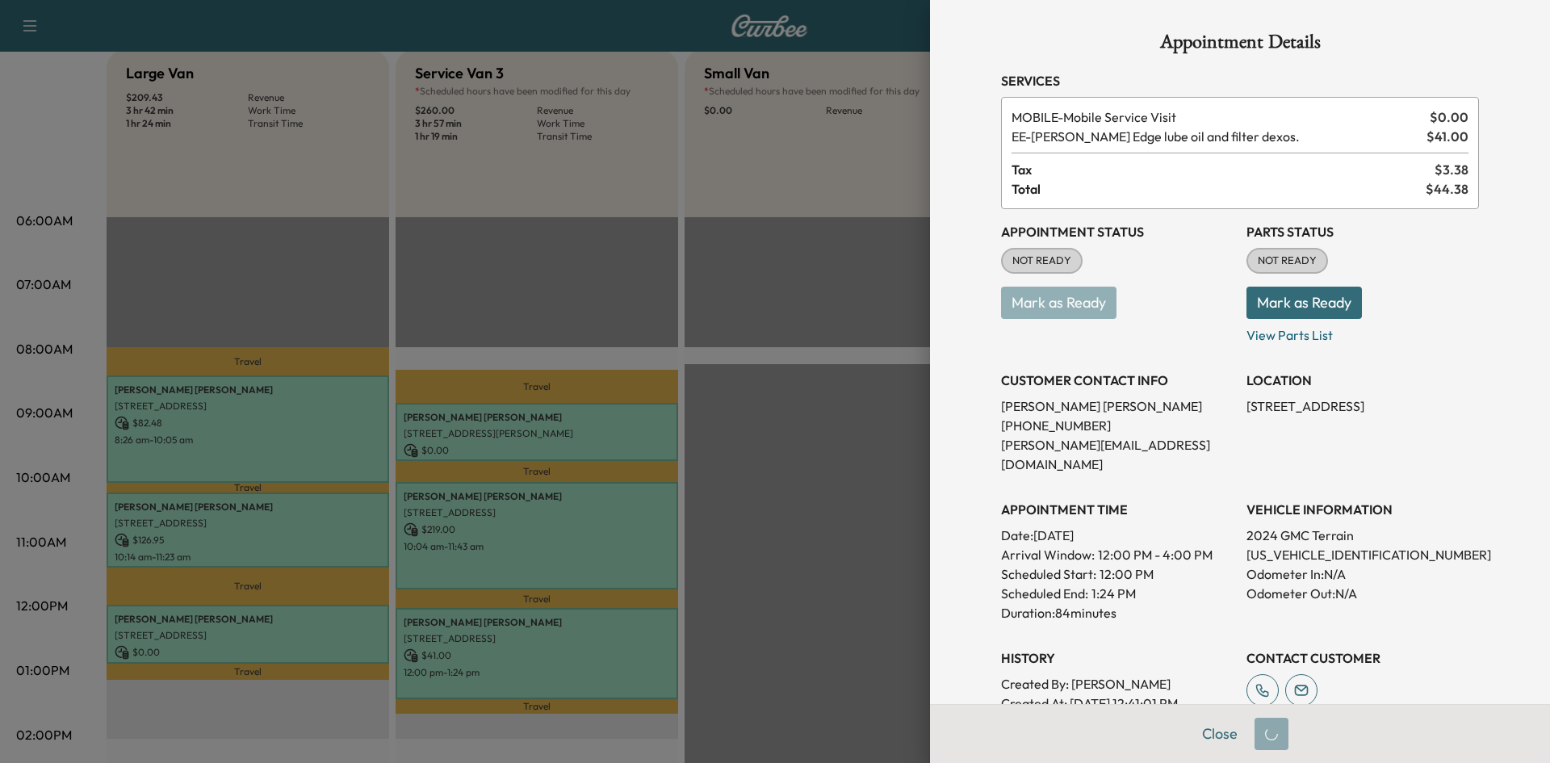
click at [866, 467] on div at bounding box center [775, 381] width 1550 height 763
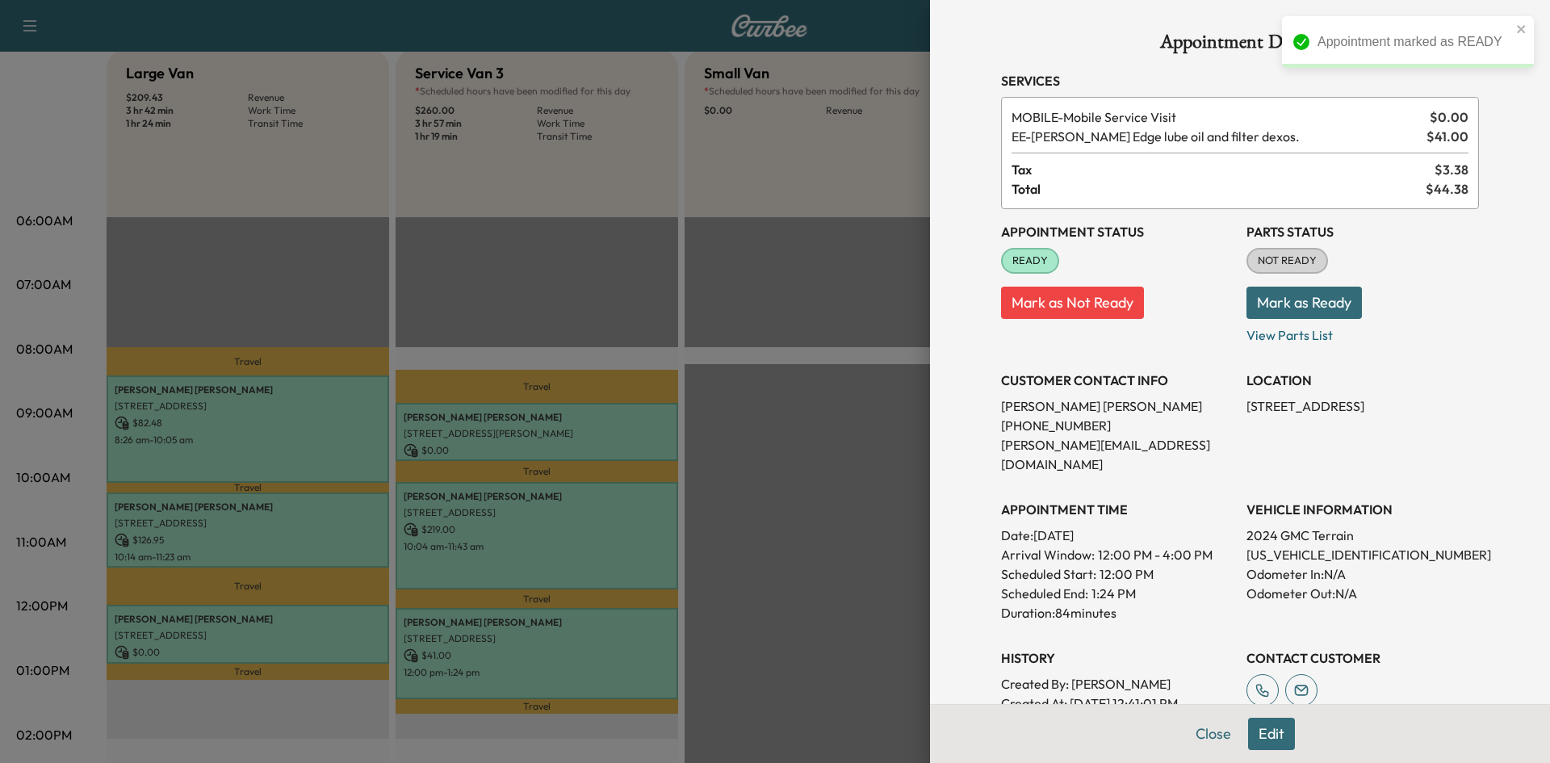
click at [903, 460] on div at bounding box center [775, 381] width 1550 height 763
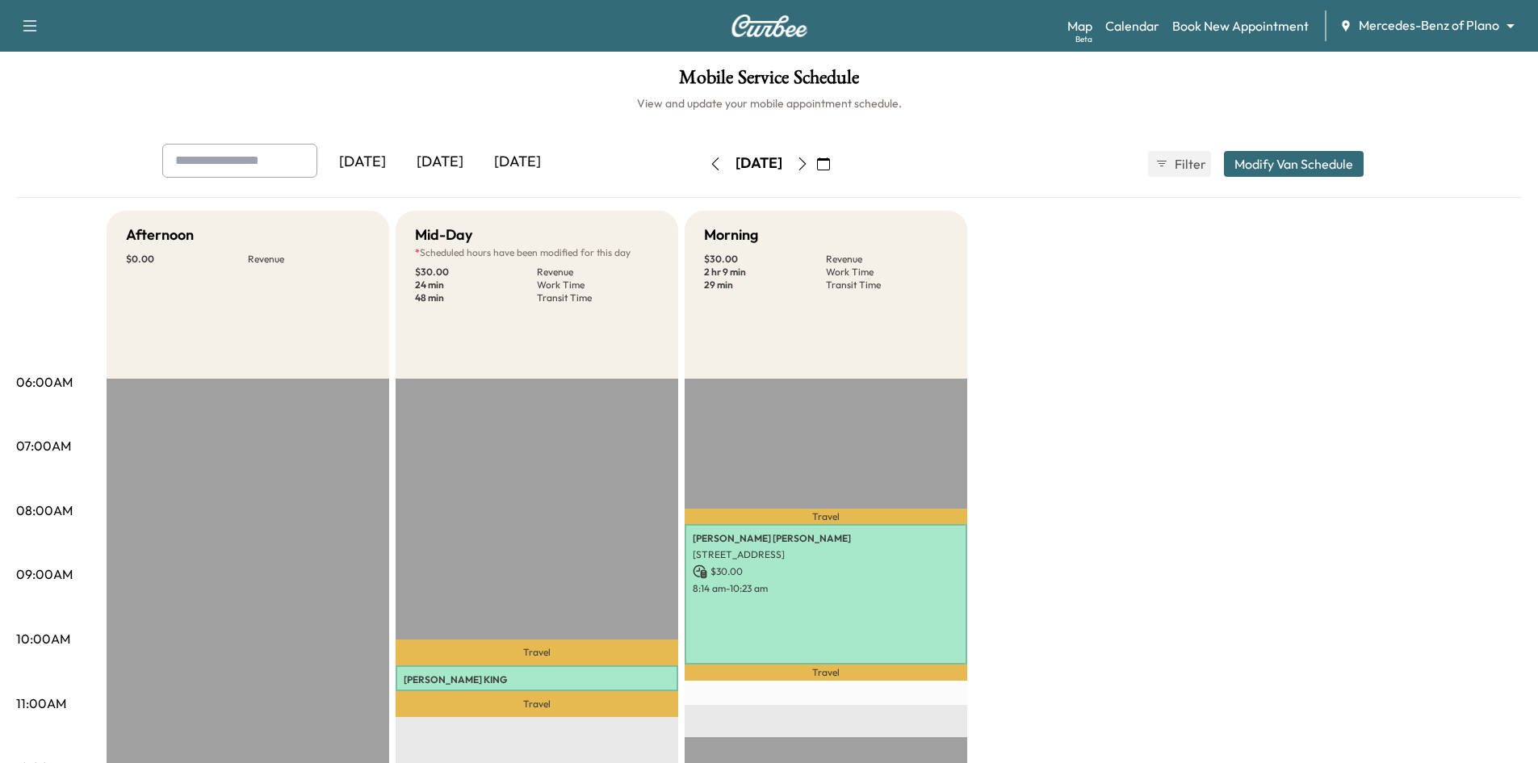
click at [416, 78] on h1 "Mobile Service Schedule" at bounding box center [769, 81] width 1506 height 27
